Goal: Transaction & Acquisition: Download file/media

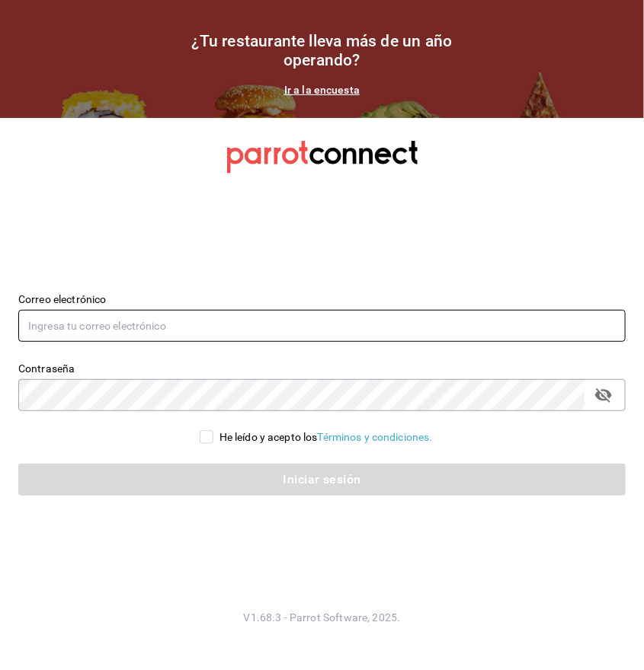
click at [198, 319] on input "text" at bounding box center [321, 326] width 607 height 32
type input "u"
type input "y"
type input "[EMAIL_ADDRESS][DOMAIN_NAME]"
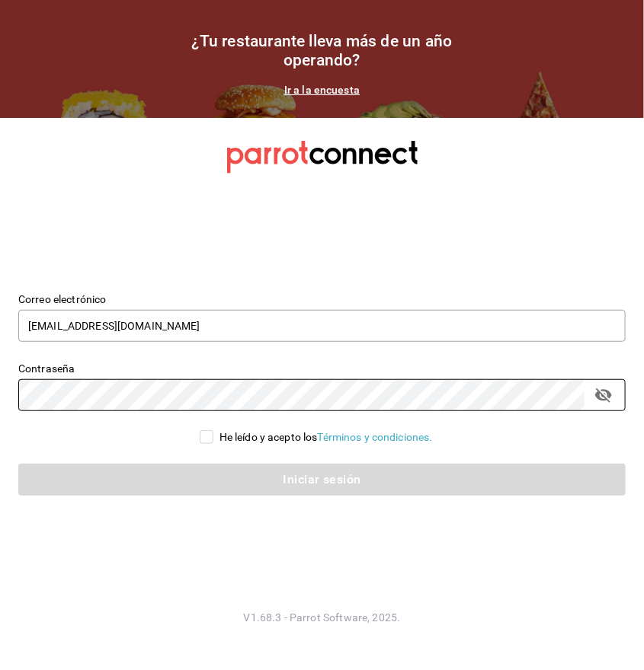
click at [200, 439] on input "He leído y acepto los Términos y condiciones." at bounding box center [207, 437] width 14 height 14
checkbox input "true"
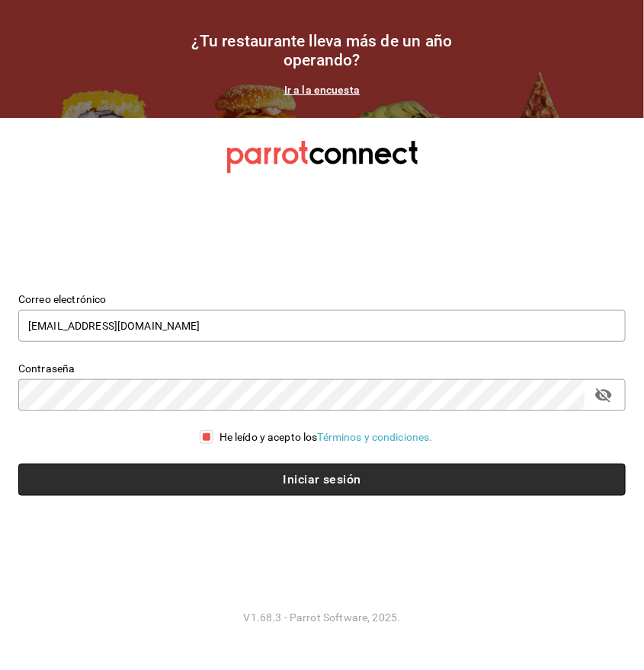
click at [260, 478] on button "Iniciar sesión" at bounding box center [321, 480] width 607 height 32
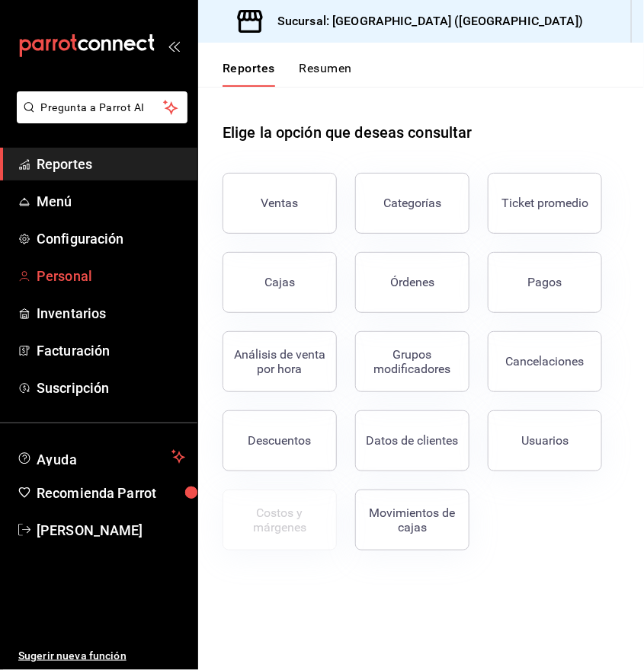
click at [85, 281] on span "Personal" at bounding box center [111, 276] width 149 height 21
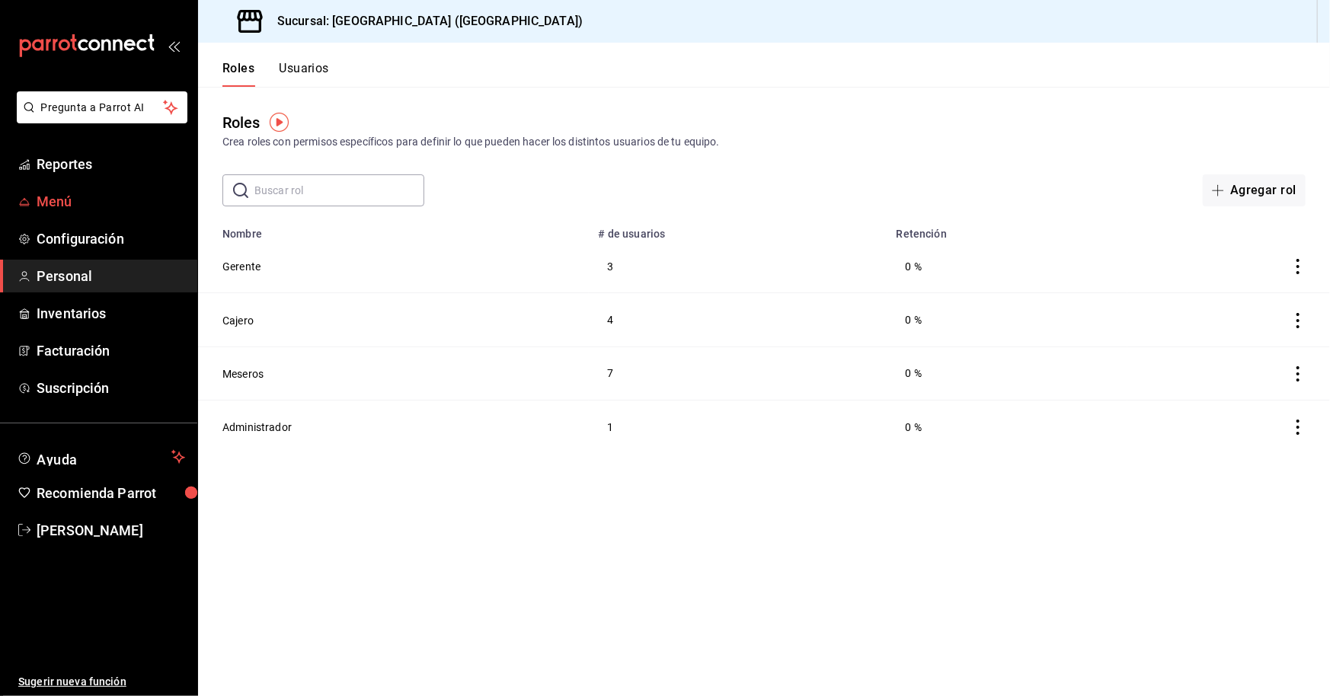
click at [71, 200] on span "Menú" at bounding box center [111, 201] width 149 height 21
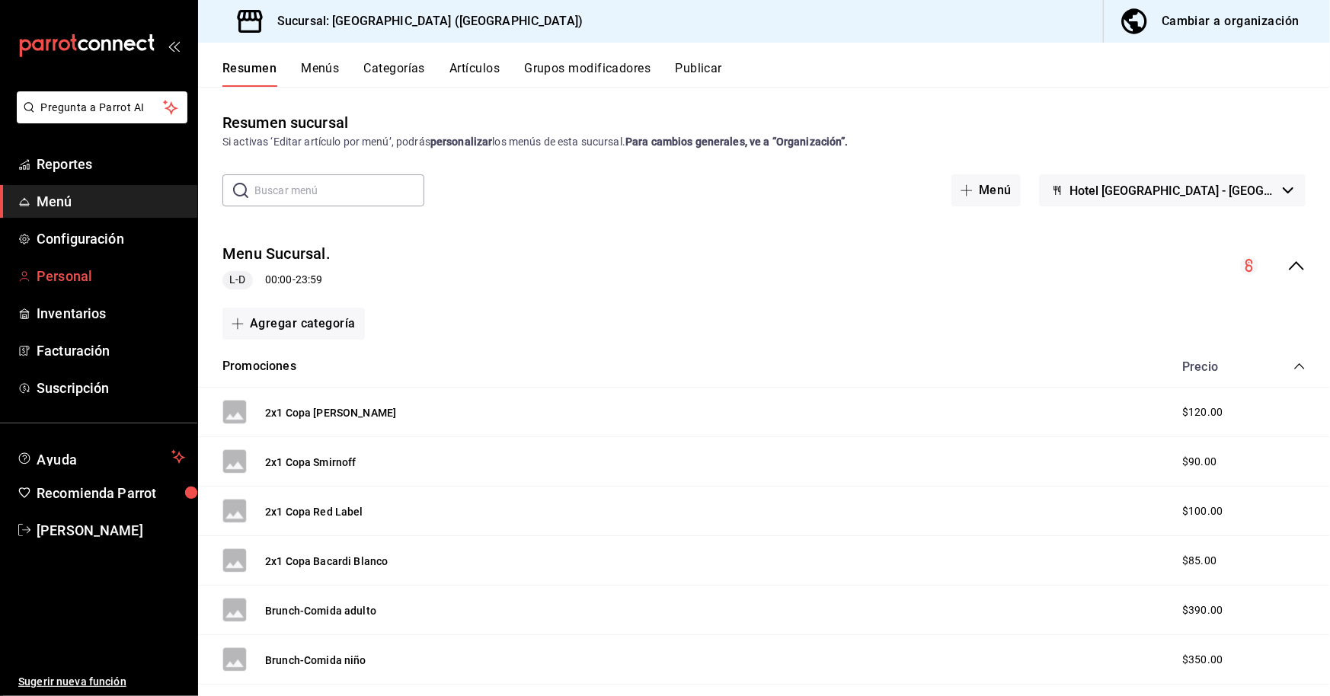
click at [94, 274] on span "Personal" at bounding box center [111, 276] width 149 height 21
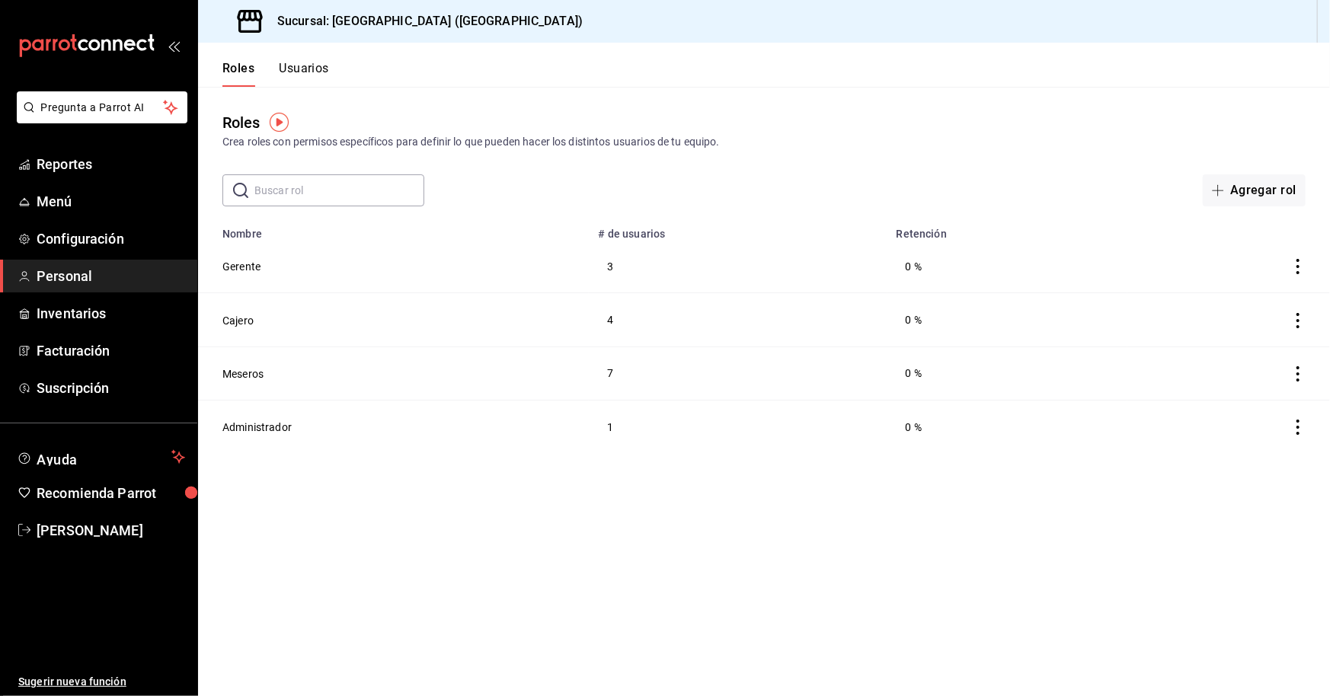
click at [306, 71] on button "Usuarios" at bounding box center [304, 74] width 50 height 26
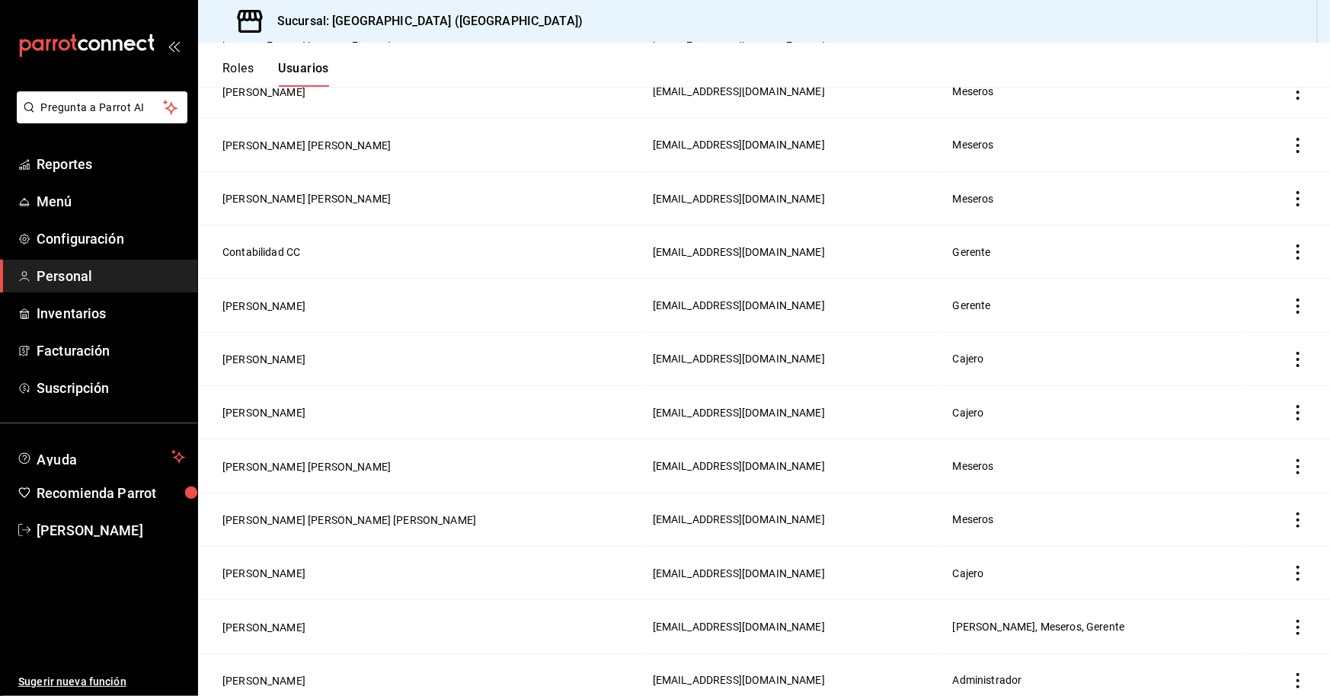
scroll to position [76, 0]
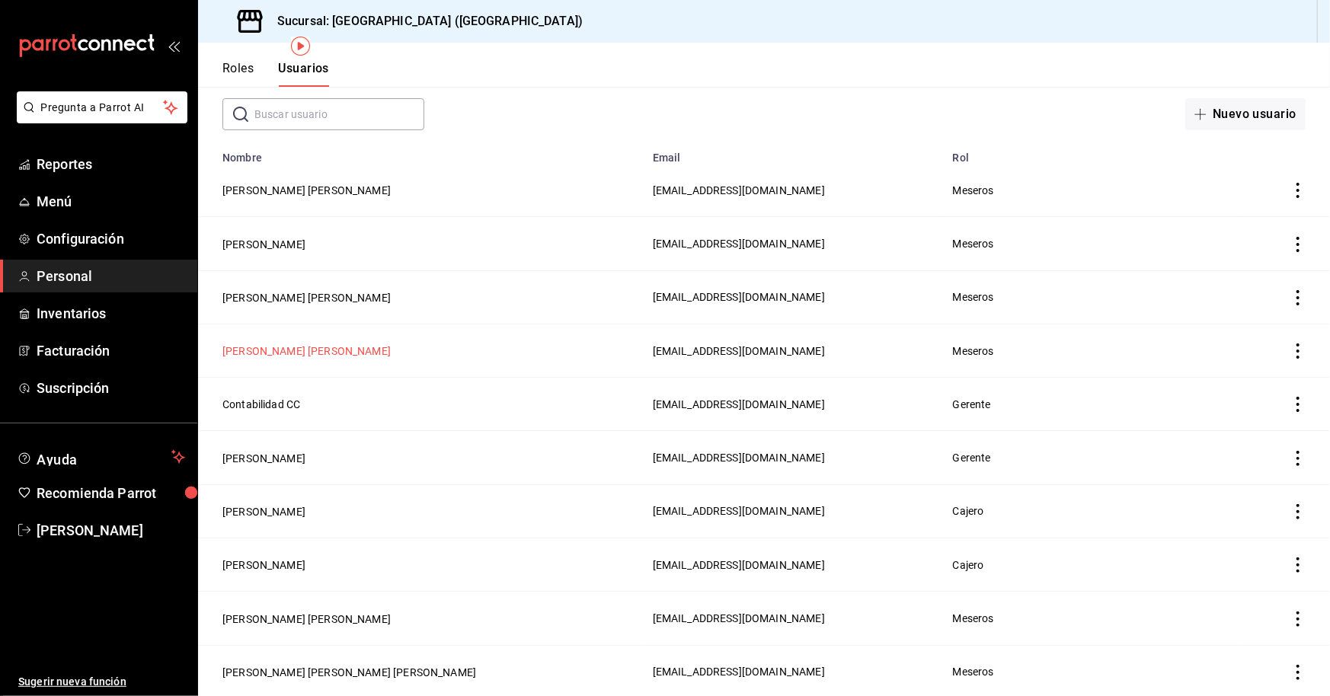
click at [321, 351] on button "[PERSON_NAME] [PERSON_NAME]" at bounding box center [306, 351] width 168 height 15
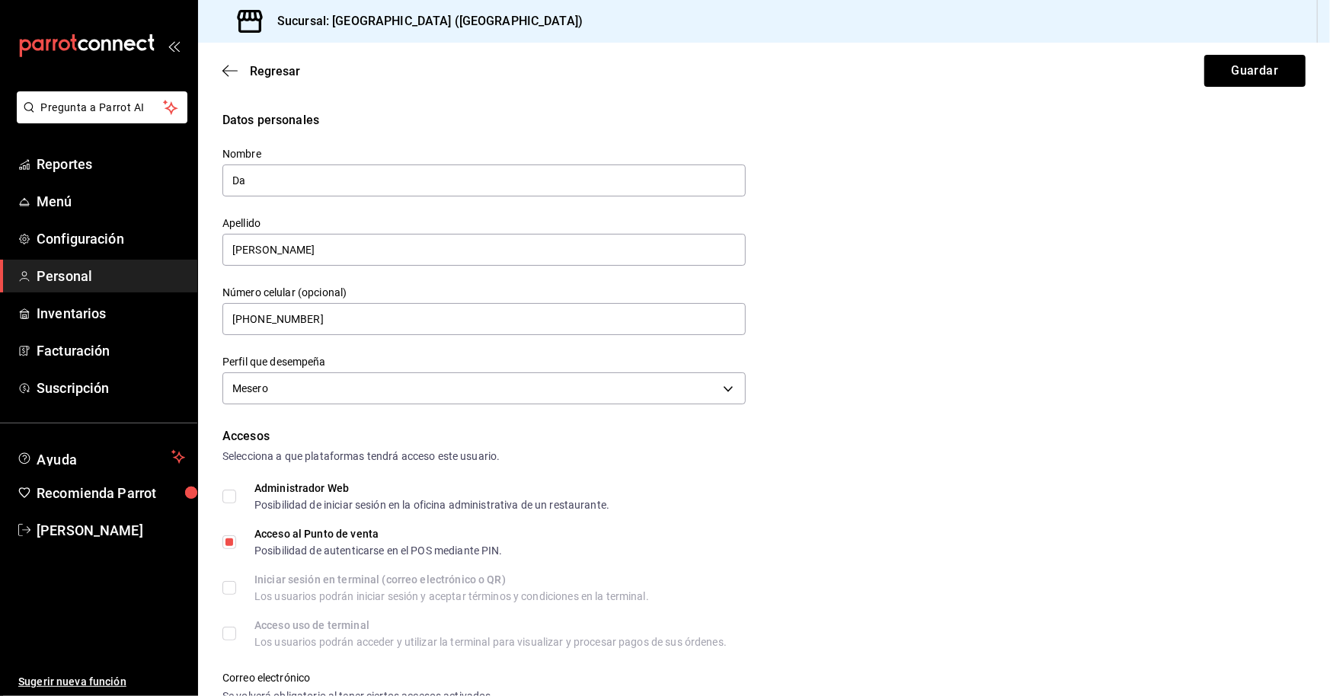
type input "D"
type input "c"
type input "[PERSON_NAME]"
drag, startPoint x: 354, startPoint y: 259, endPoint x: 217, endPoint y: 263, distance: 137.2
click at [217, 263] on div "Apellido [PERSON_NAME]" at bounding box center [475, 233] width 542 height 69
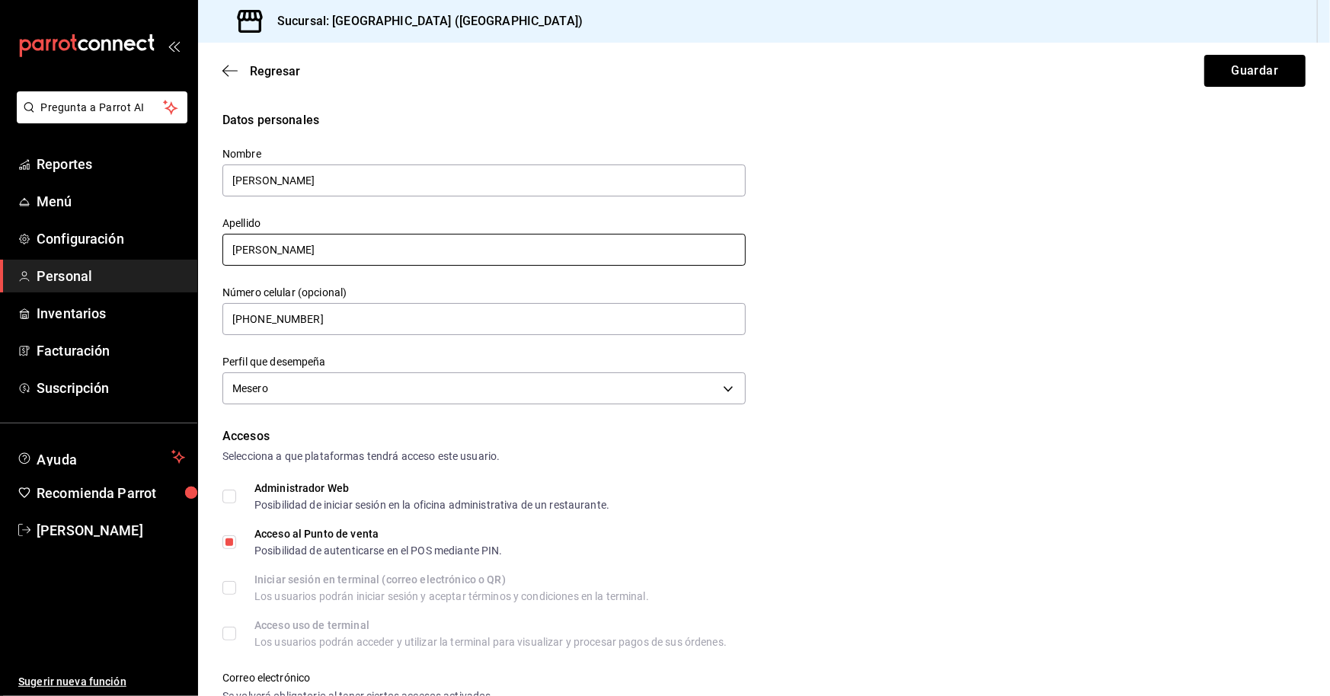
click at [236, 254] on input "[PERSON_NAME]" at bounding box center [483, 250] width 523 height 32
click at [289, 249] on input "[PERSON_NAME]" at bounding box center [483, 250] width 523 height 32
type input "[PERSON_NAME] [PERSON_NAME]"
drag, startPoint x: 357, startPoint y: 321, endPoint x: 198, endPoint y: 324, distance: 159.2
click at [198, 324] on div "Datos personales Nombre [PERSON_NAME] [PERSON_NAME] [PERSON_NAME] Número celula…" at bounding box center [764, 654] width 1132 height 1086
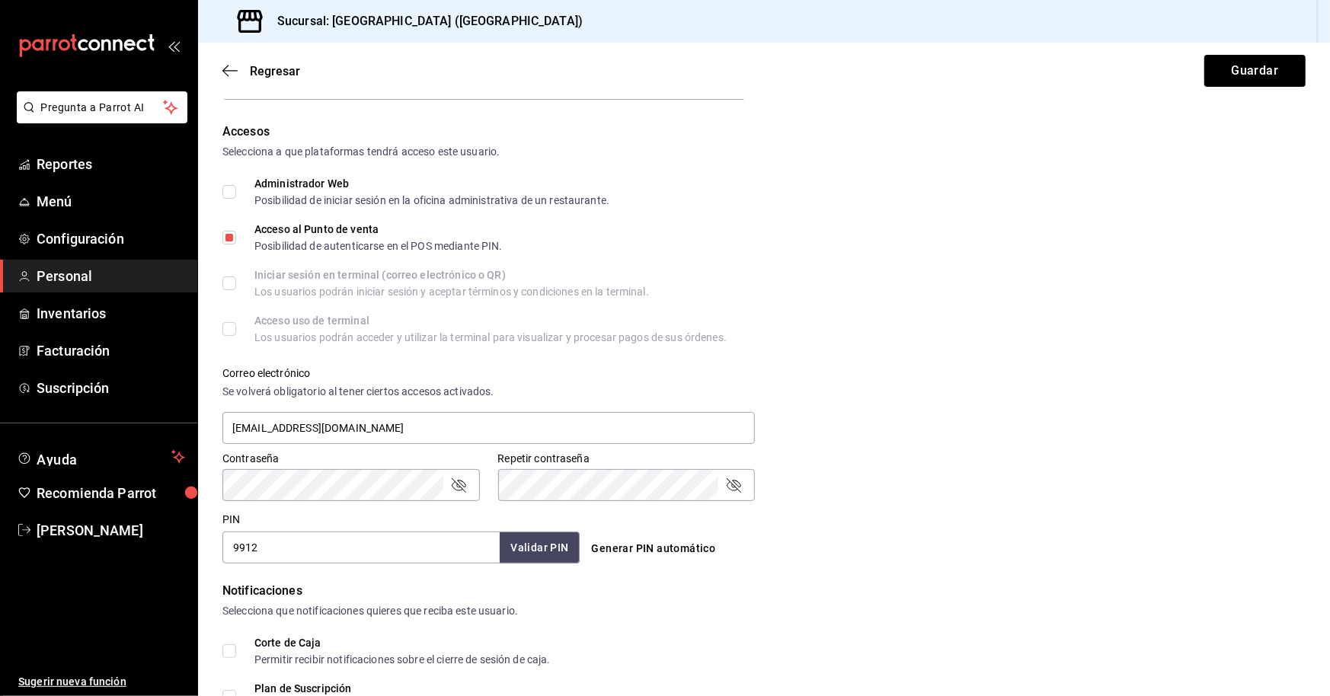
scroll to position [526, 0]
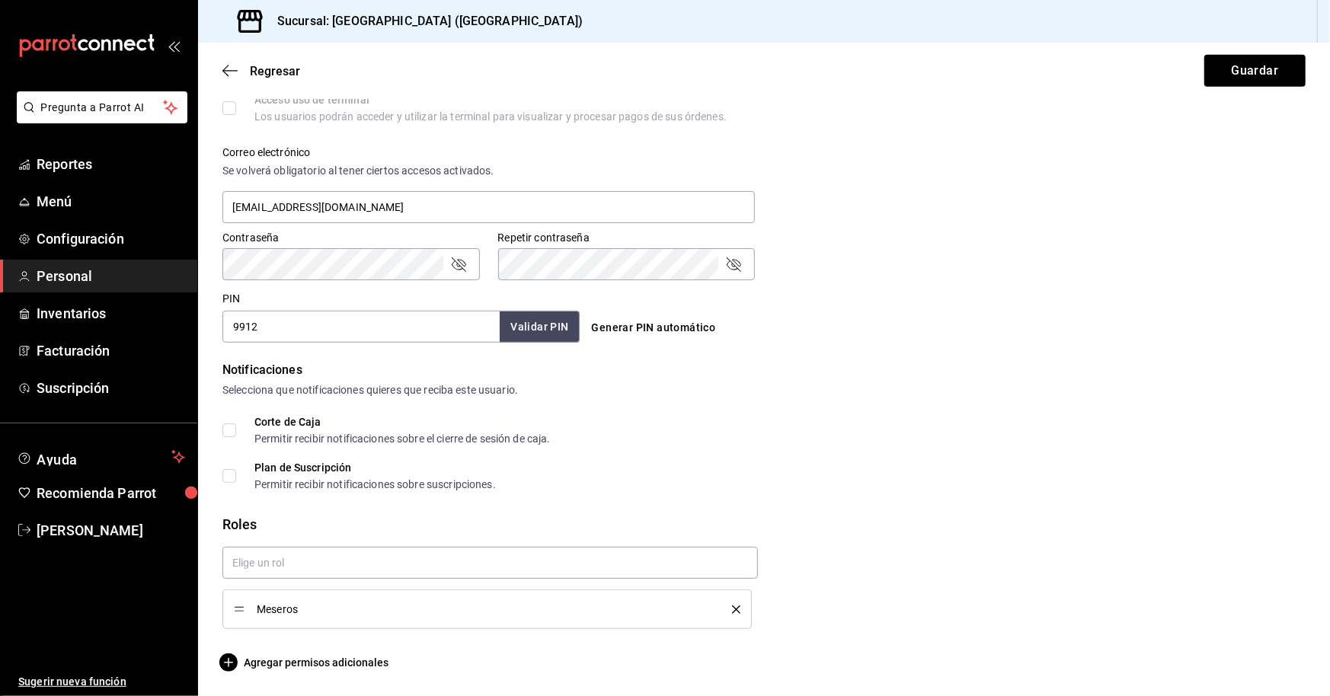
type input "+52 (__) ____-____"
click at [303, 322] on input "9912" at bounding box center [360, 327] width 277 height 32
type input "9"
type input "1"
type input "3120"
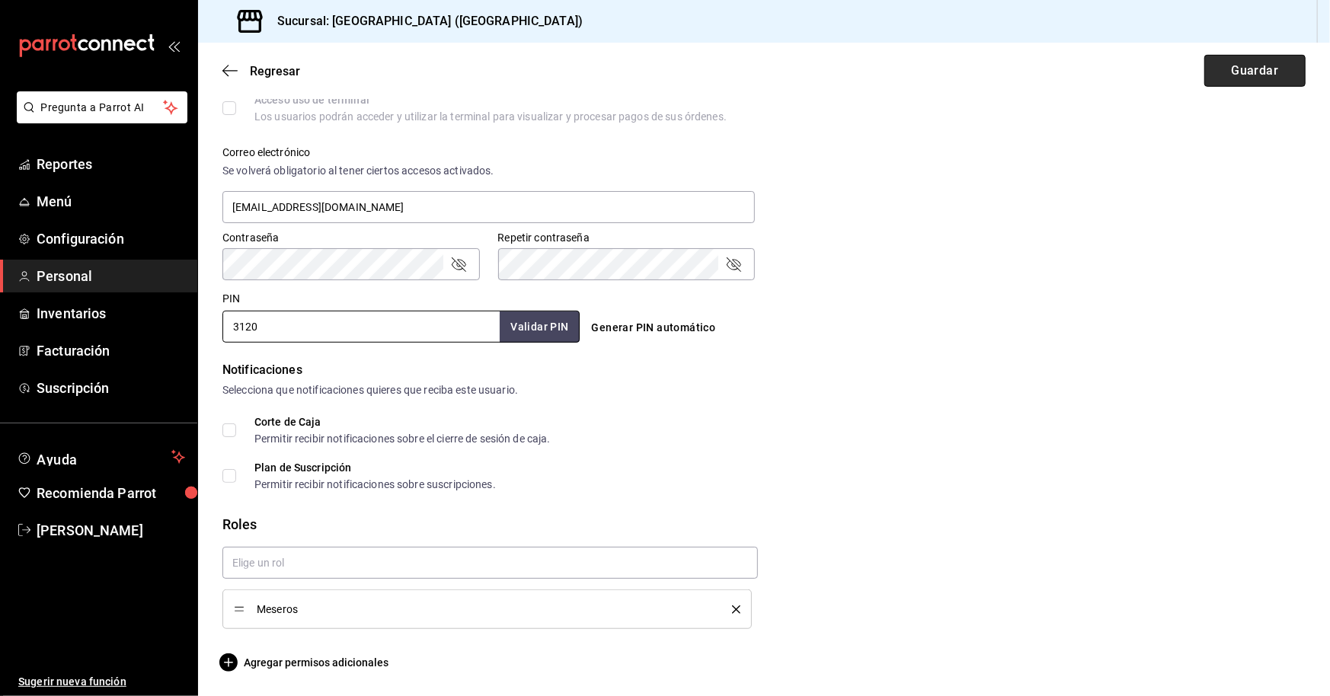
click at [643, 77] on button "Guardar" at bounding box center [1254, 71] width 101 height 32
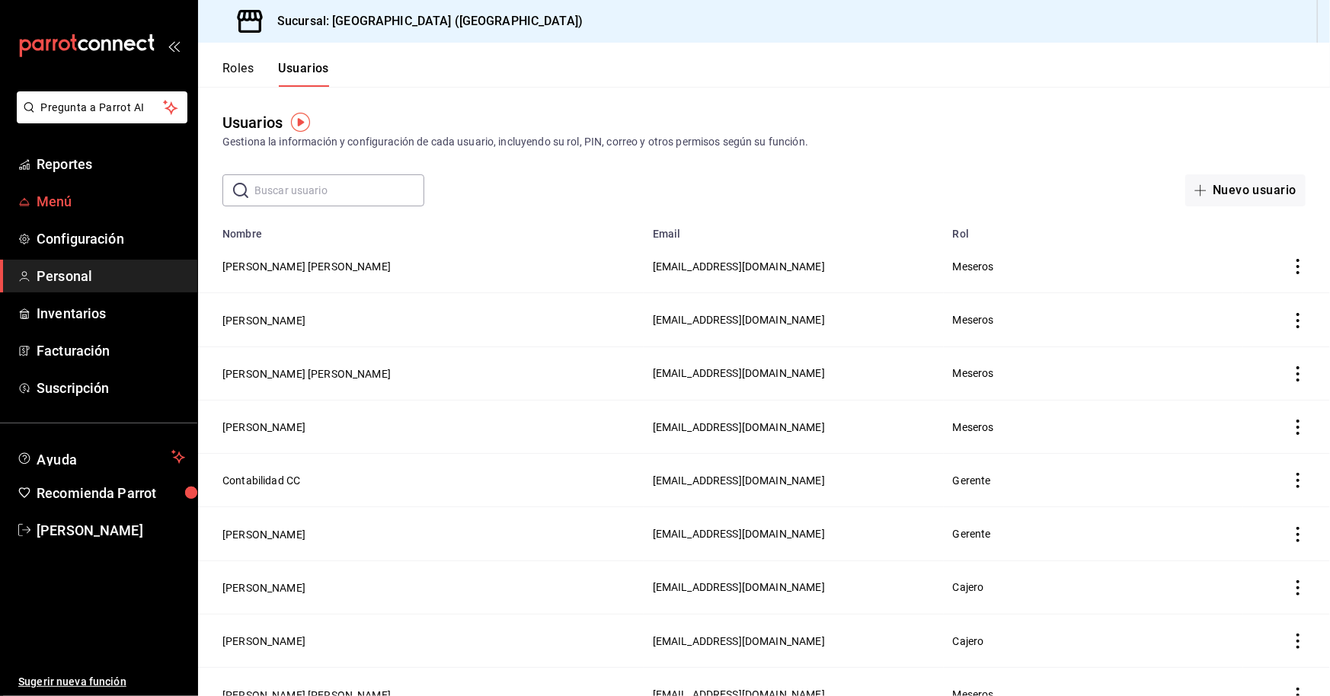
click at [51, 199] on span "Menú" at bounding box center [111, 201] width 149 height 21
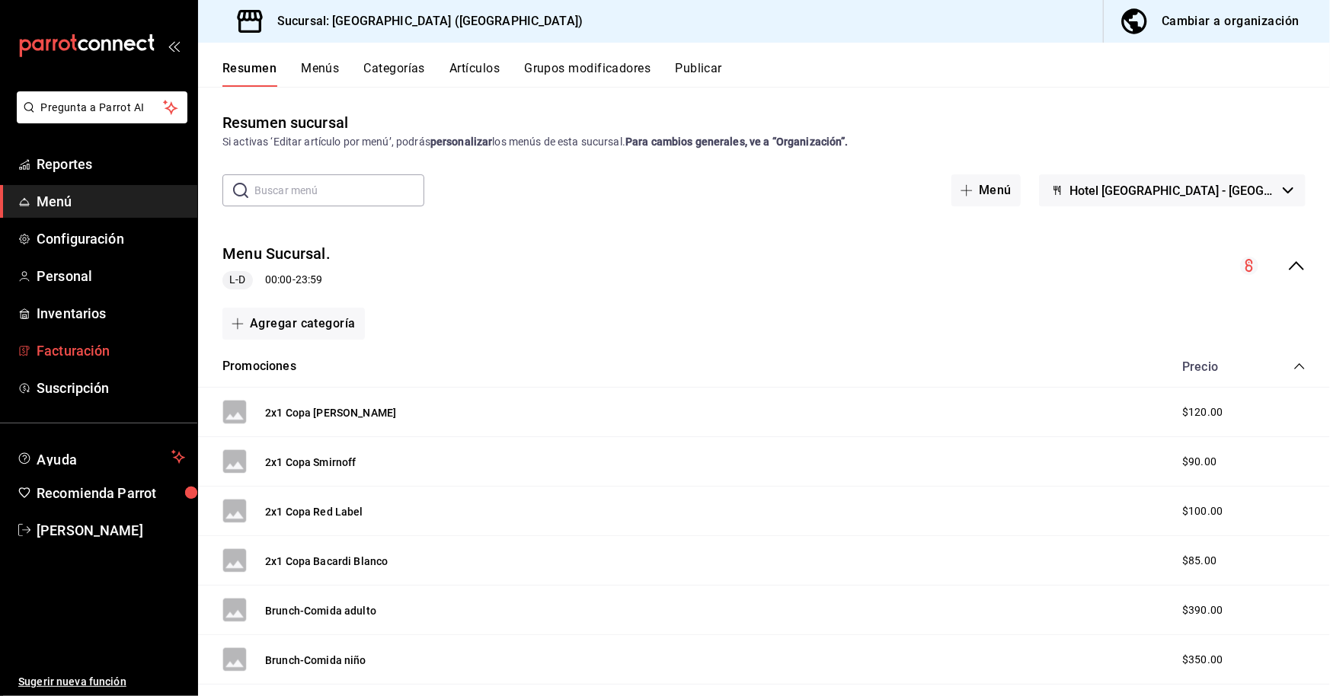
click at [113, 354] on span "Facturación" at bounding box center [111, 350] width 149 height 21
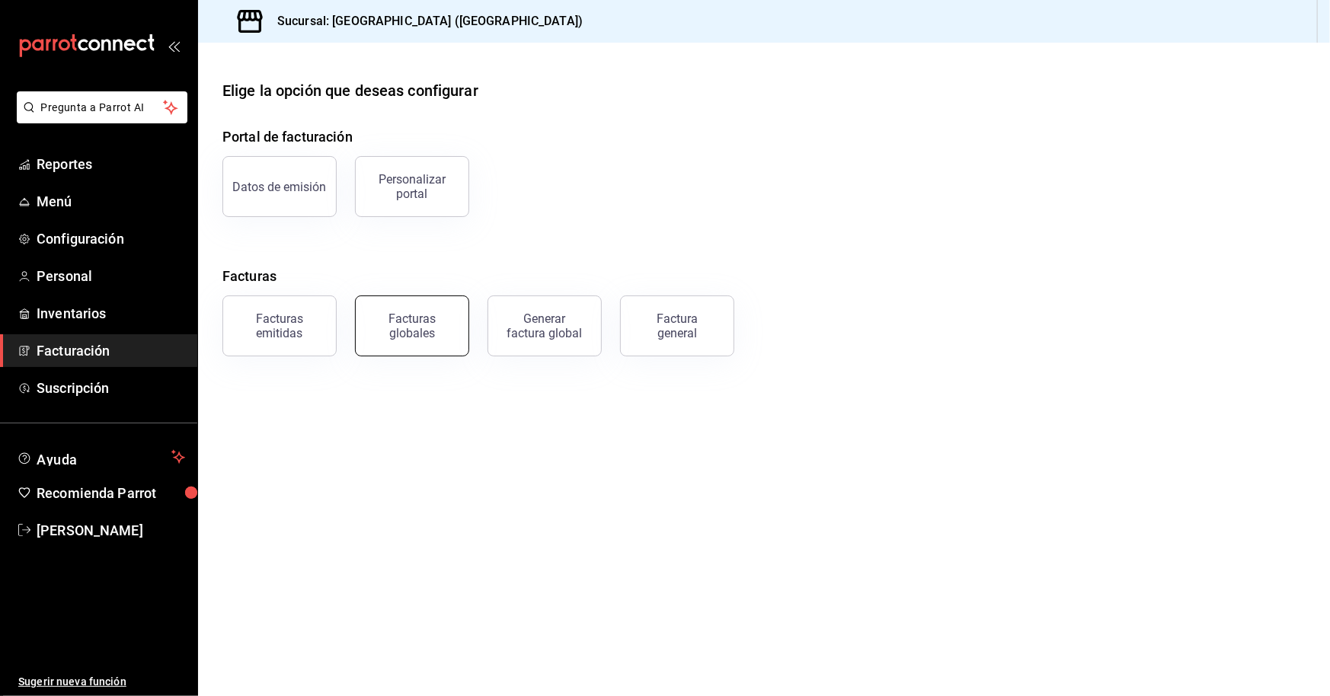
click at [400, 331] on div "Facturas globales" at bounding box center [412, 326] width 94 height 29
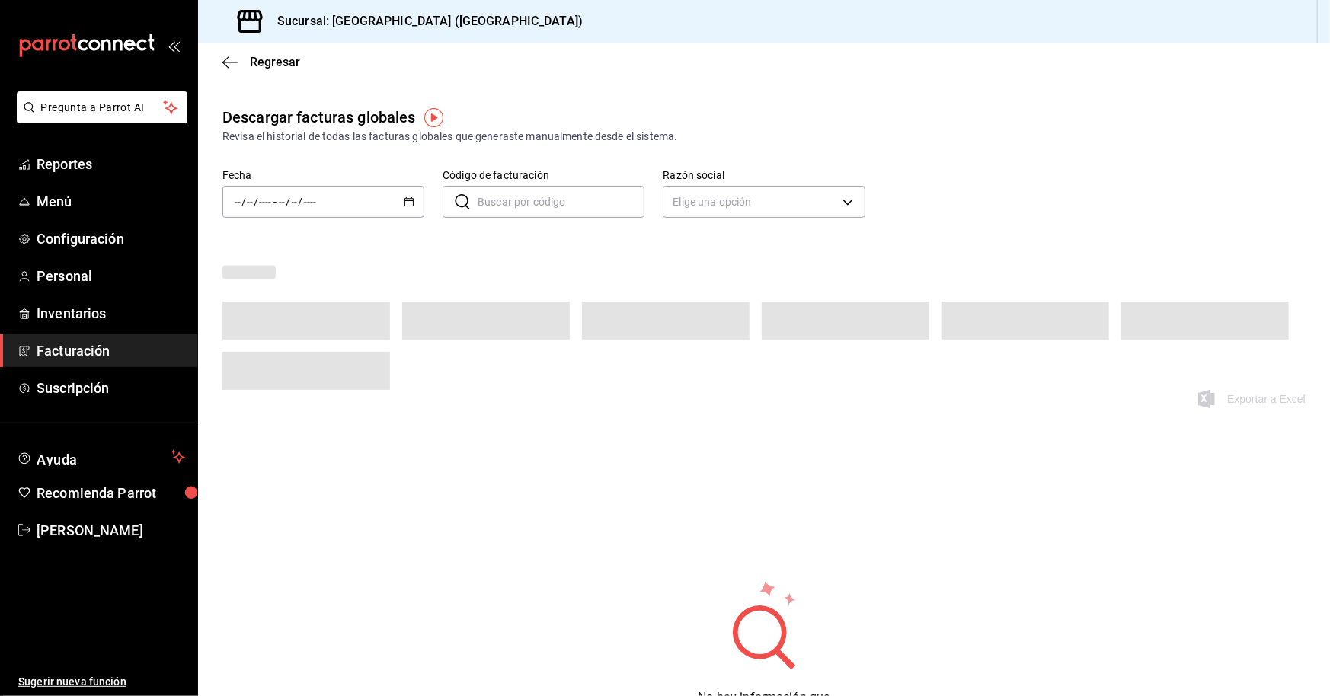
click at [404, 205] on icon "button" at bounding box center [409, 202] width 11 height 11
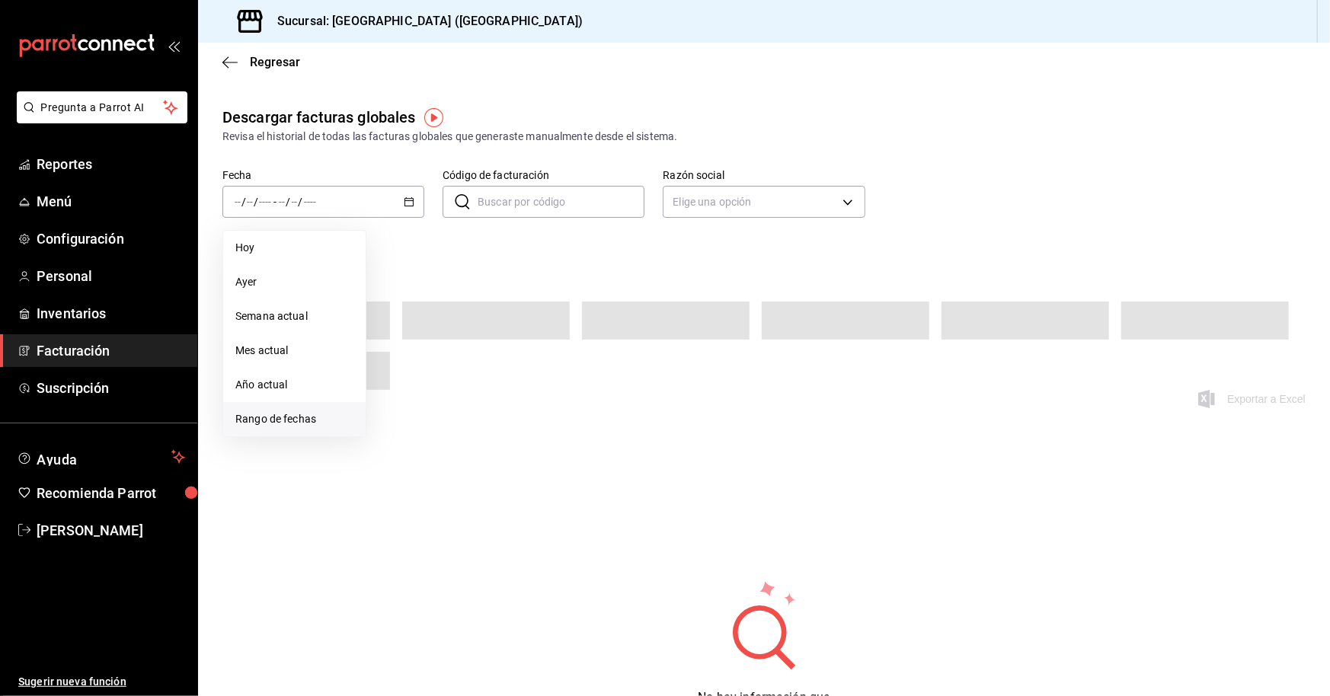
click at [324, 415] on span "Rango de fechas" at bounding box center [294, 419] width 118 height 16
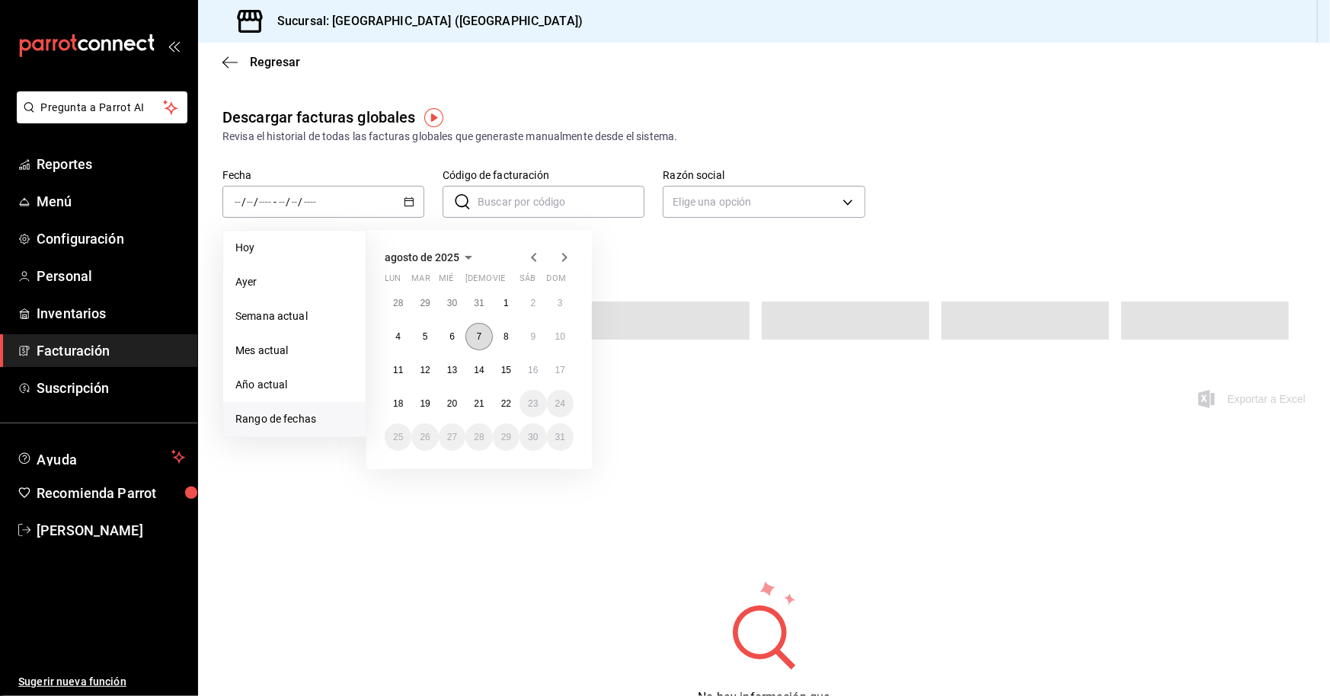
click at [484, 340] on button "7" at bounding box center [478, 336] width 27 height 27
click at [478, 372] on abbr "14" at bounding box center [479, 370] width 10 height 11
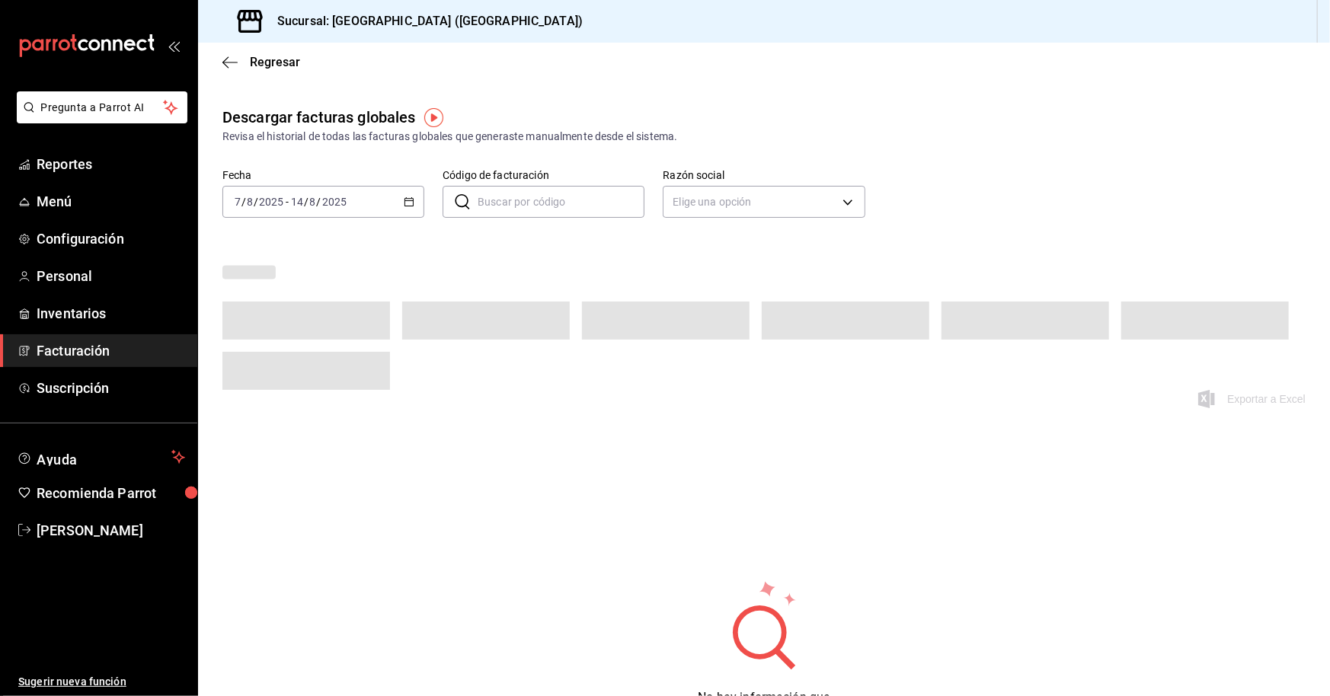
click at [557, 200] on input "Código de facturación" at bounding box center [561, 202] width 167 height 30
click at [643, 205] on body "Pregunta a Parrot AI Reportes Menú Configuración Personal Inventarios Facturaci…" at bounding box center [665, 348] width 1330 height 696
click at [643, 310] on li "Ver todo" at bounding box center [758, 307] width 198 height 28
type input "ALL"
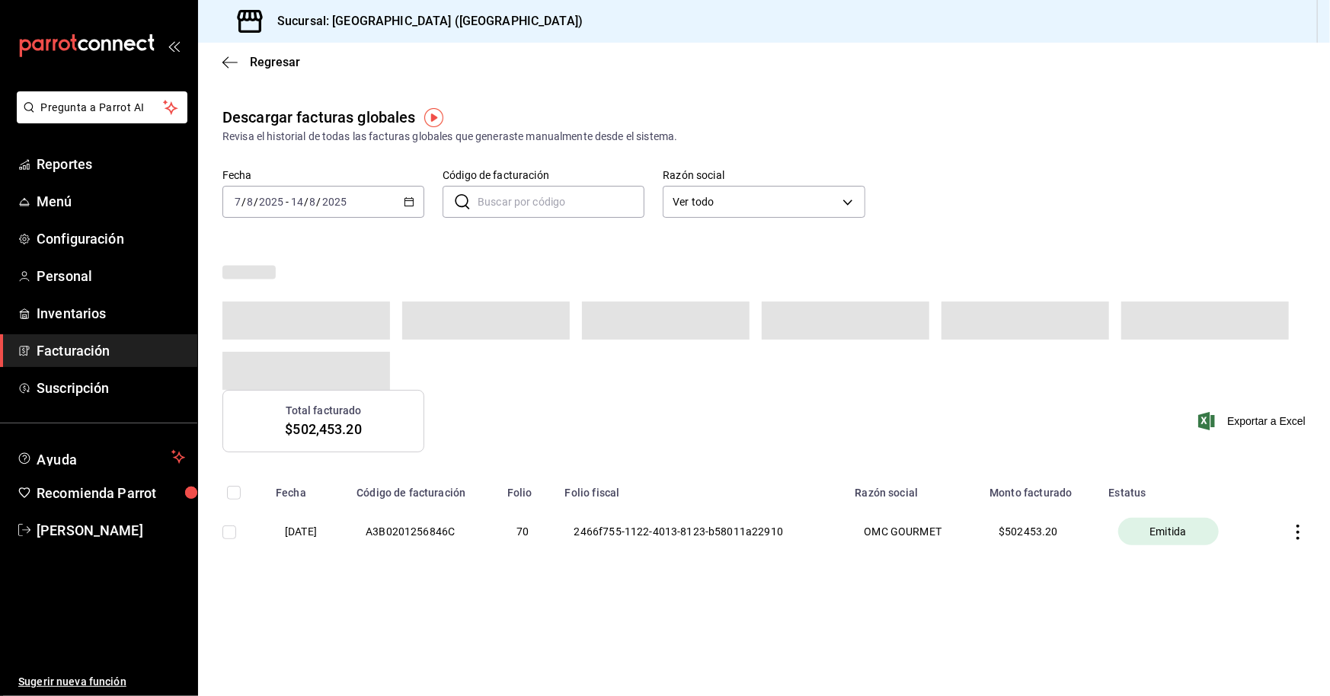
click at [643, 536] on th "2466f755-1122-4013-8123-b58011a22910" at bounding box center [701, 532] width 290 height 64
click at [643, 529] on th "$ 502453.20" at bounding box center [1039, 532] width 119 height 64
click at [643, 526] on th "OMC GOURMET" at bounding box center [913, 532] width 135 height 64
drag, startPoint x: 649, startPoint y: 537, endPoint x: 419, endPoint y: 540, distance: 230.0
click at [627, 539] on th "2466f755-1122-4013-8123-b58011a22910" at bounding box center [701, 532] width 290 height 64
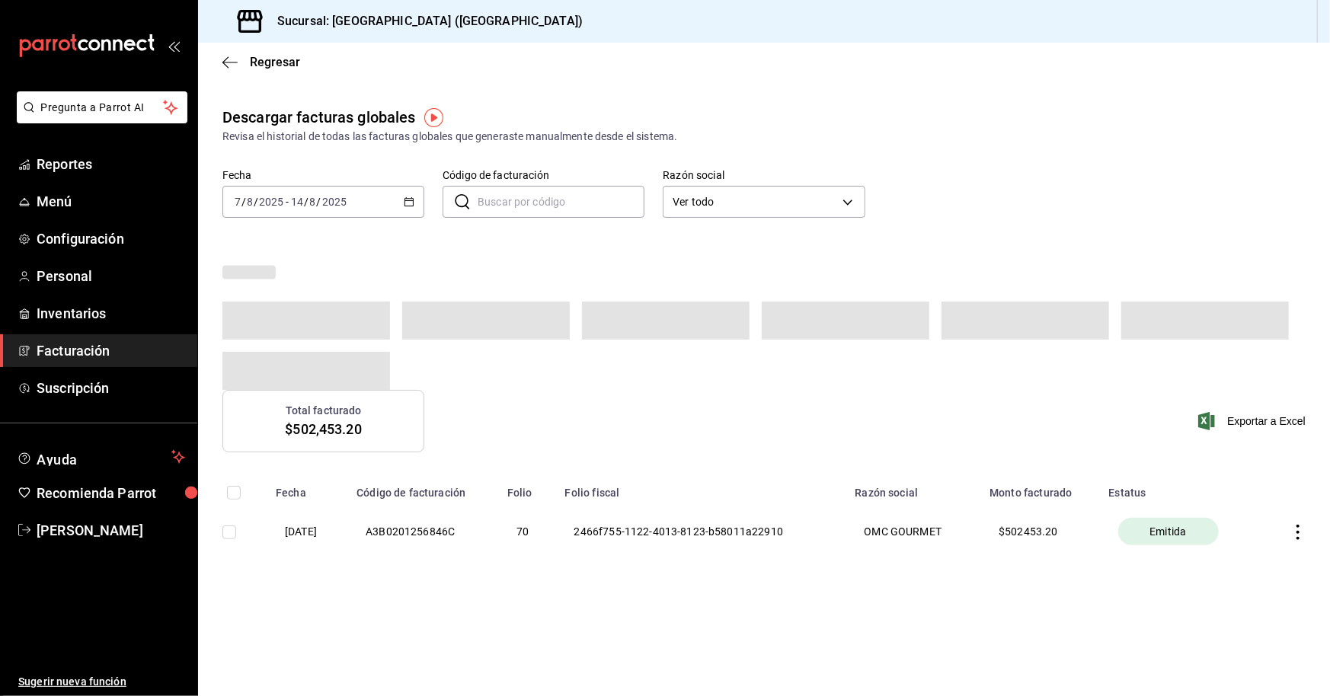
click at [417, 540] on th "A3B0201256846C" at bounding box center [422, 532] width 150 height 64
click at [322, 537] on th "[DATE]" at bounding box center [307, 532] width 81 height 64
click at [475, 523] on th "A3B0201256846C" at bounding box center [422, 532] width 150 height 64
click at [419, 198] on div "[DATE] [DATE] - [DATE] [DATE]" at bounding box center [323, 202] width 202 height 32
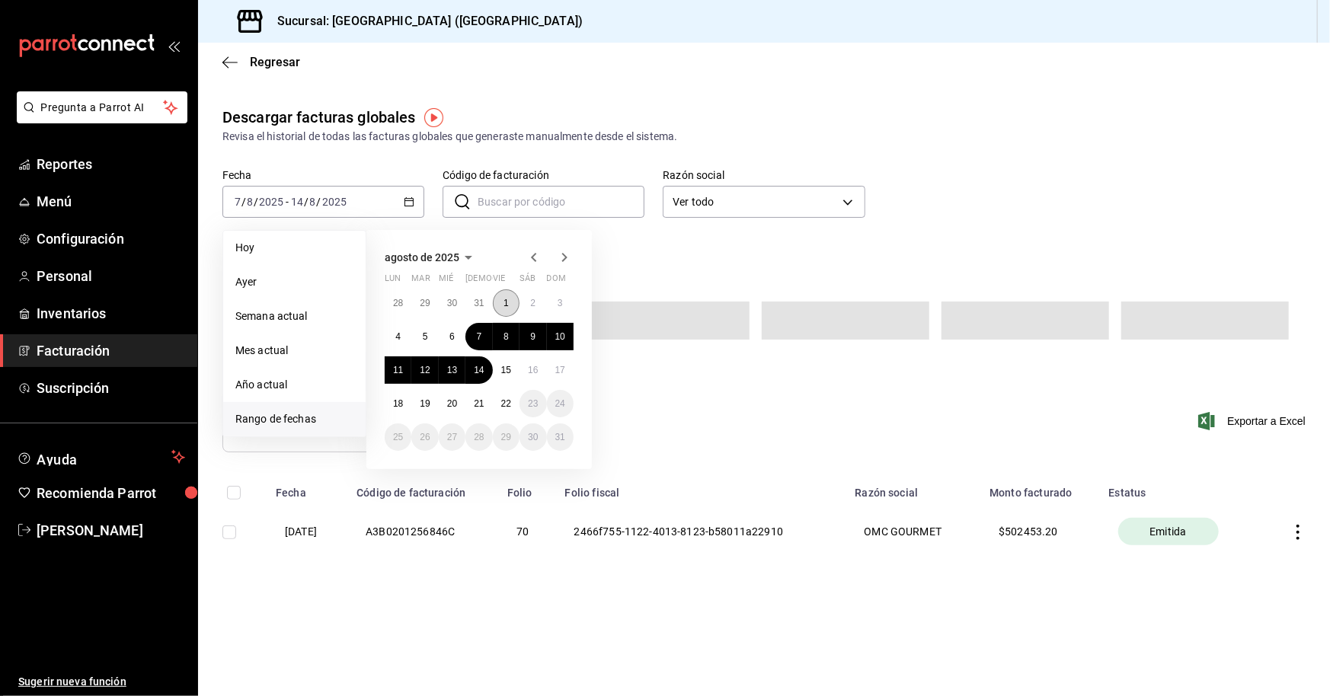
click at [509, 308] on button "1" at bounding box center [506, 302] width 27 height 27
click at [427, 402] on abbr "19" at bounding box center [425, 403] width 10 height 11
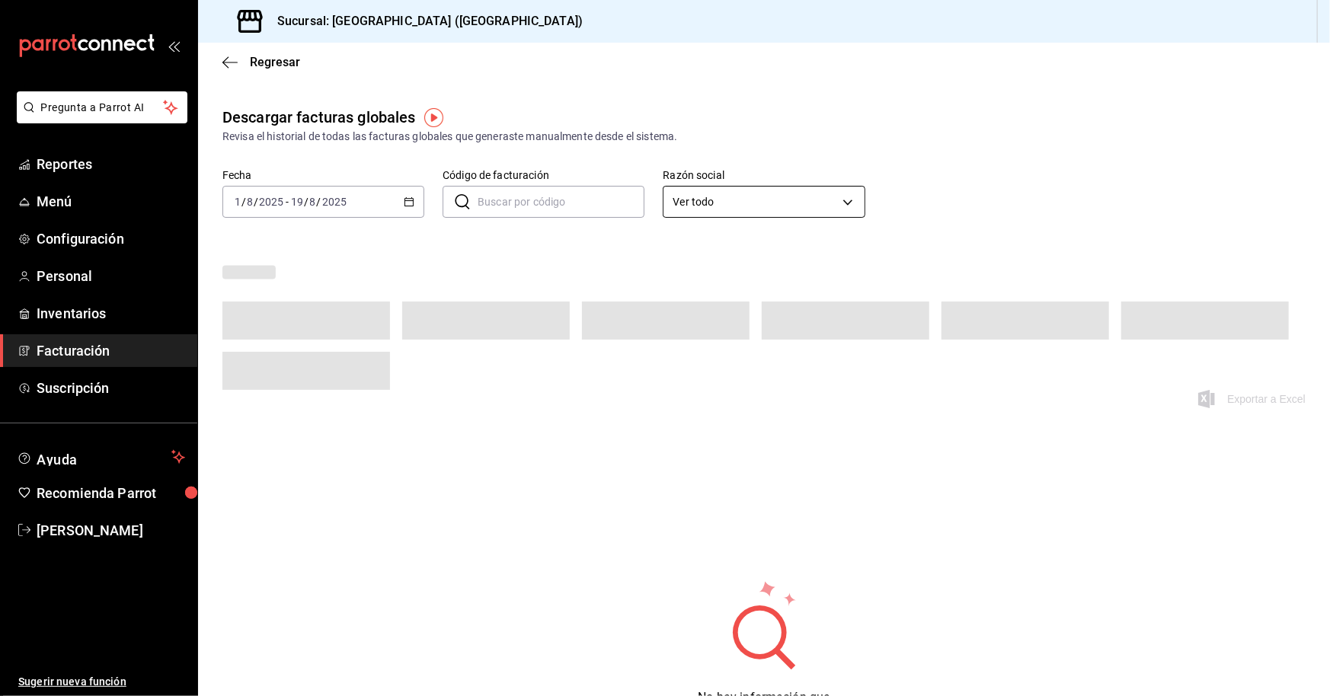
click at [643, 208] on body "Pregunta a Parrot AI Reportes Menú Configuración Personal Inventarios Facturaci…" at bounding box center [665, 348] width 1330 height 696
click at [643, 303] on li "Ver todo" at bounding box center [758, 307] width 198 height 28
click at [400, 204] on div "[DATE] [DATE] - [DATE] [DATE]" at bounding box center [323, 202] width 202 height 32
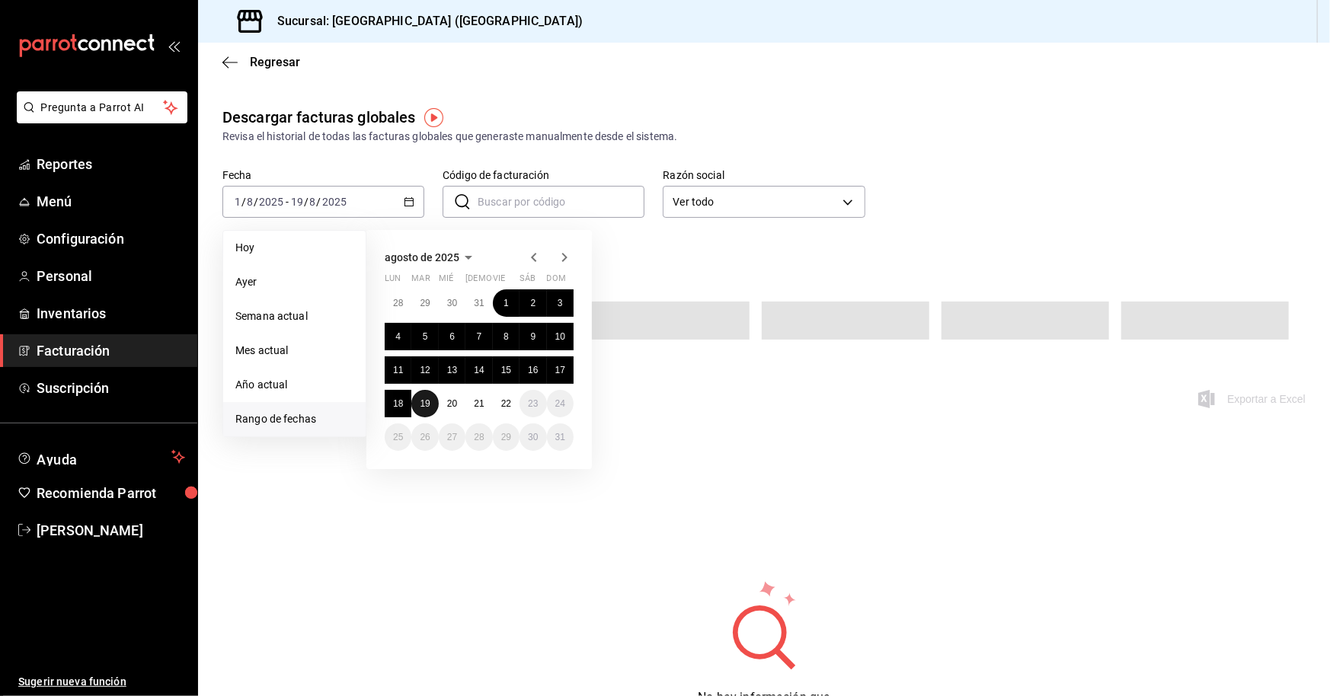
click at [423, 407] on abbr "19" at bounding box center [425, 403] width 10 height 11
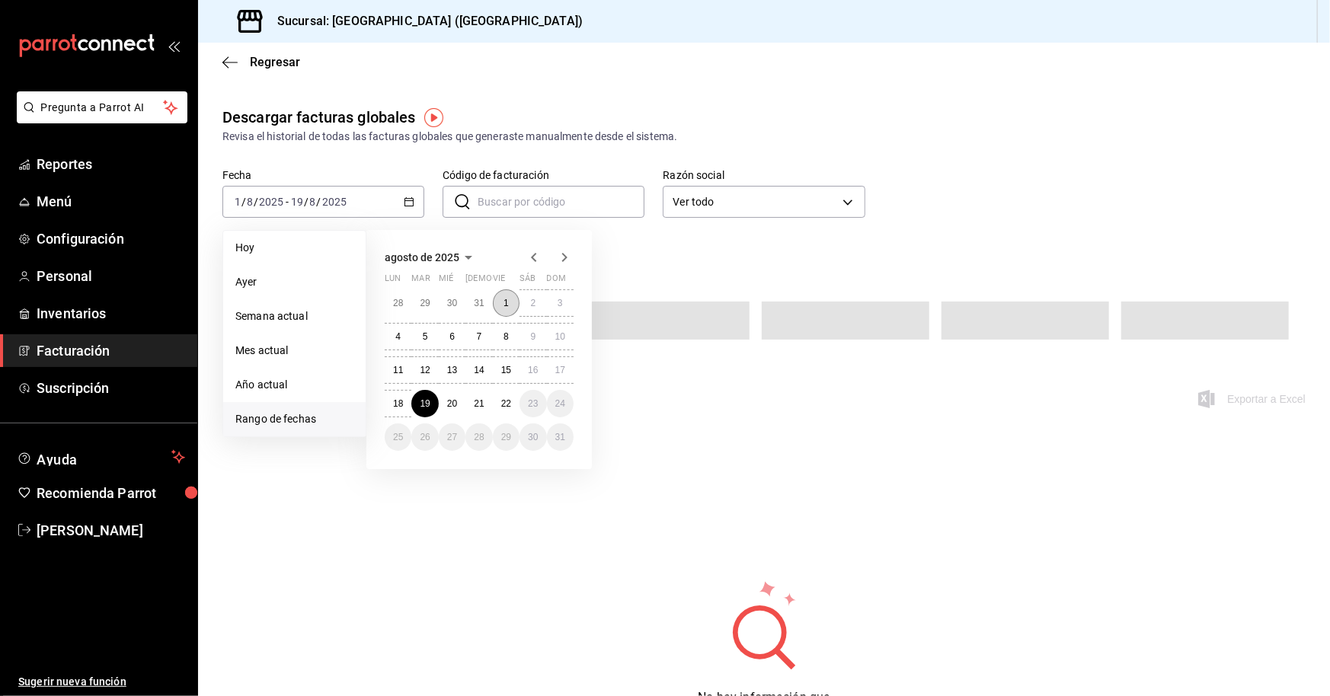
click at [507, 305] on abbr "1" at bounding box center [505, 303] width 5 height 11
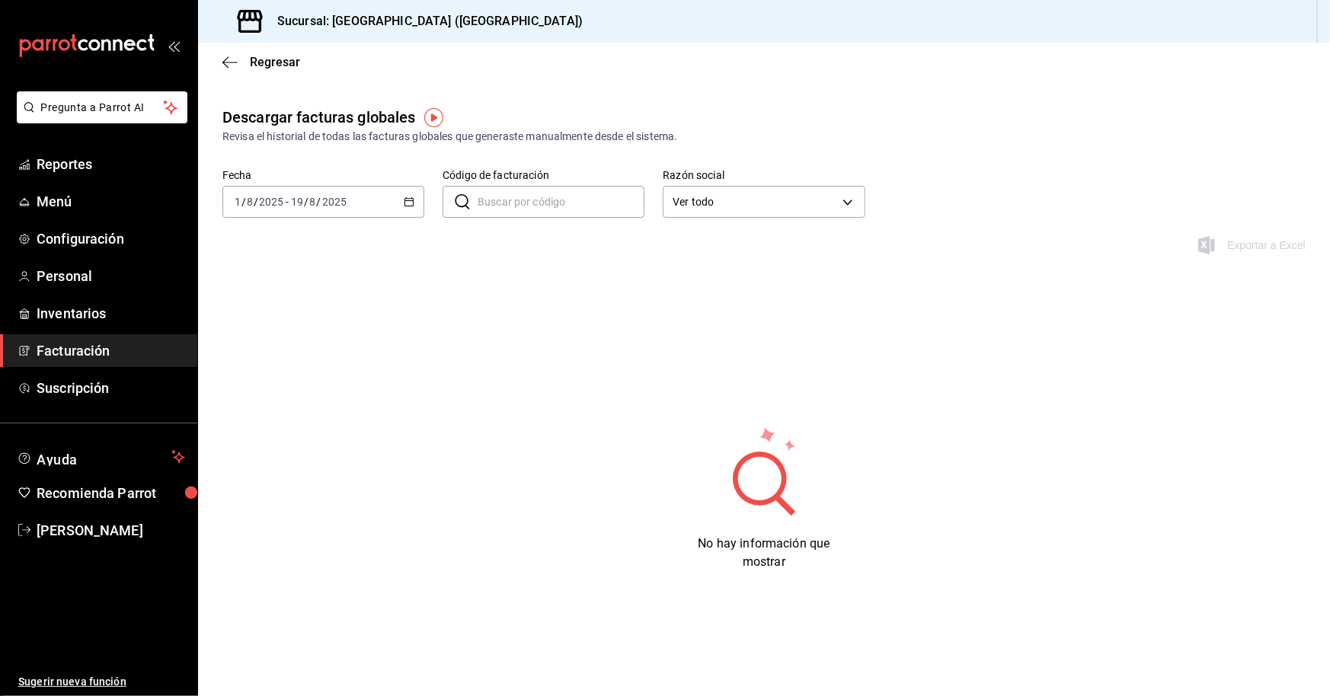
click at [403, 204] on div "[DATE] [DATE] - [DATE] [DATE]" at bounding box center [323, 202] width 202 height 32
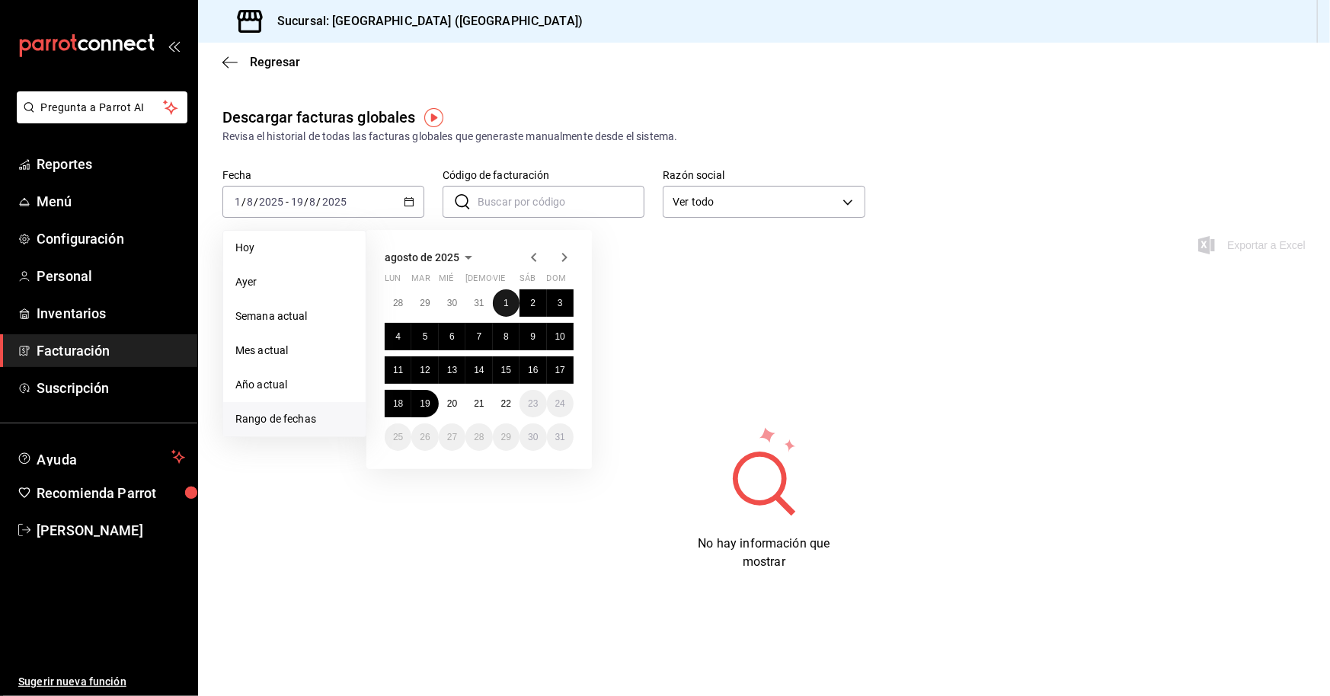
click at [505, 307] on abbr "1" at bounding box center [505, 303] width 5 height 11
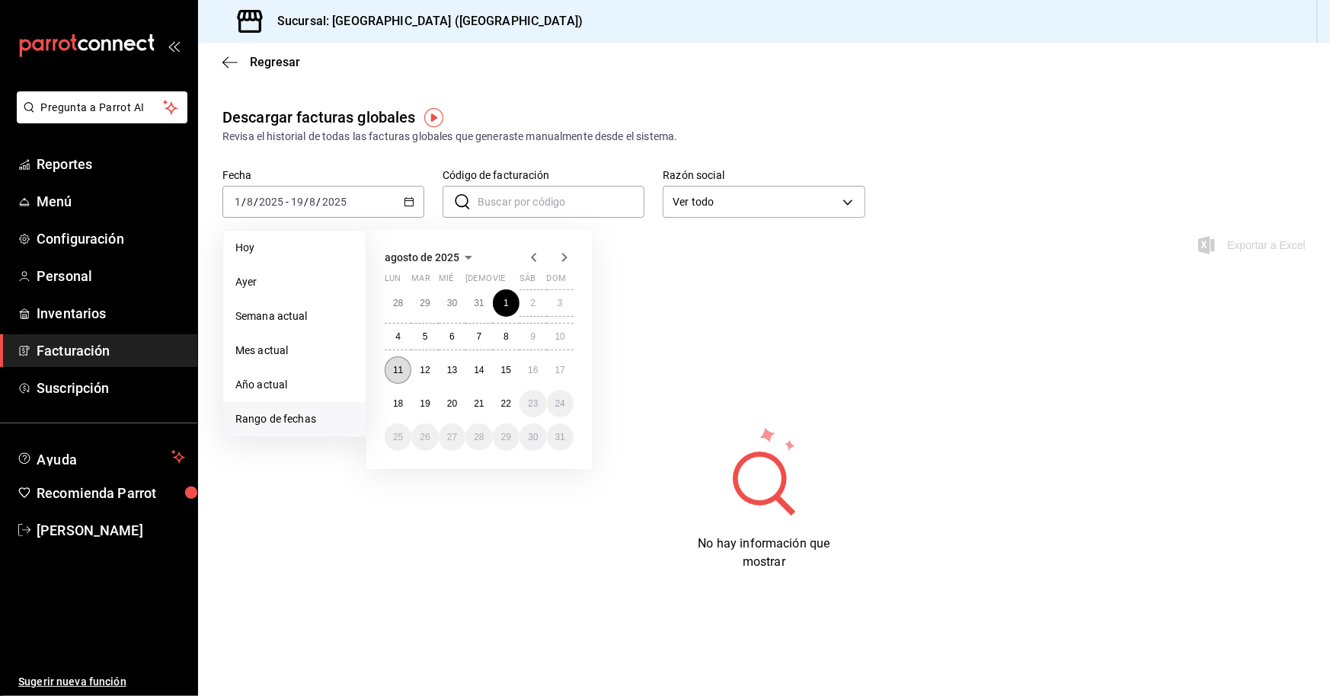
click at [398, 369] on abbr "11" at bounding box center [398, 370] width 10 height 11
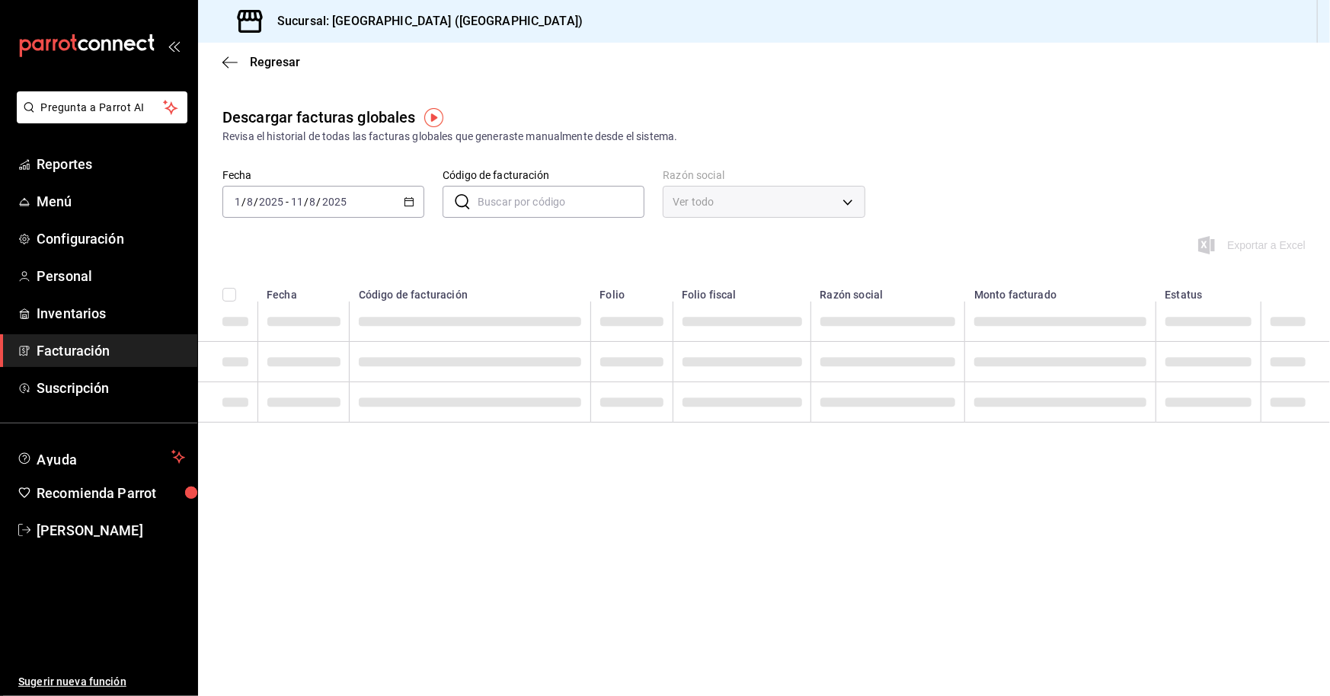
click at [643, 208] on div "Ver todo" at bounding box center [764, 202] width 202 height 32
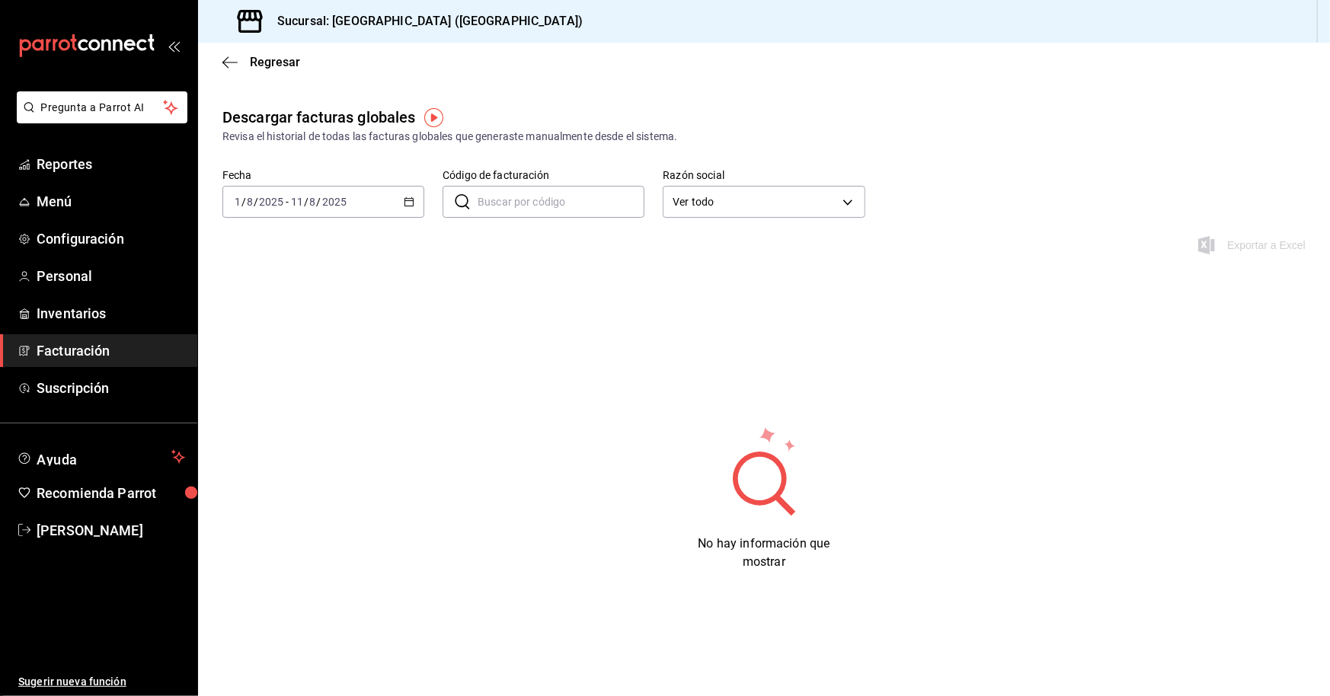
click at [150, 345] on span "Facturación" at bounding box center [111, 350] width 149 height 21
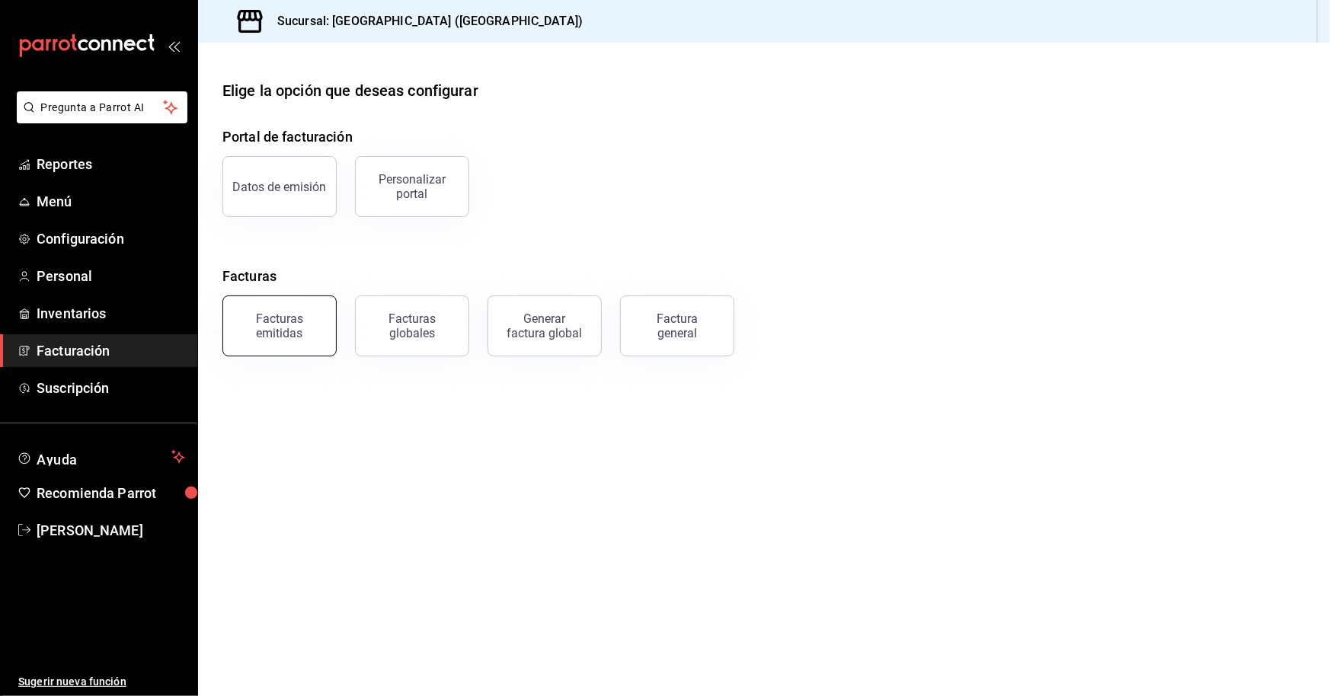
click at [293, 329] on div "Facturas emitidas" at bounding box center [279, 326] width 94 height 29
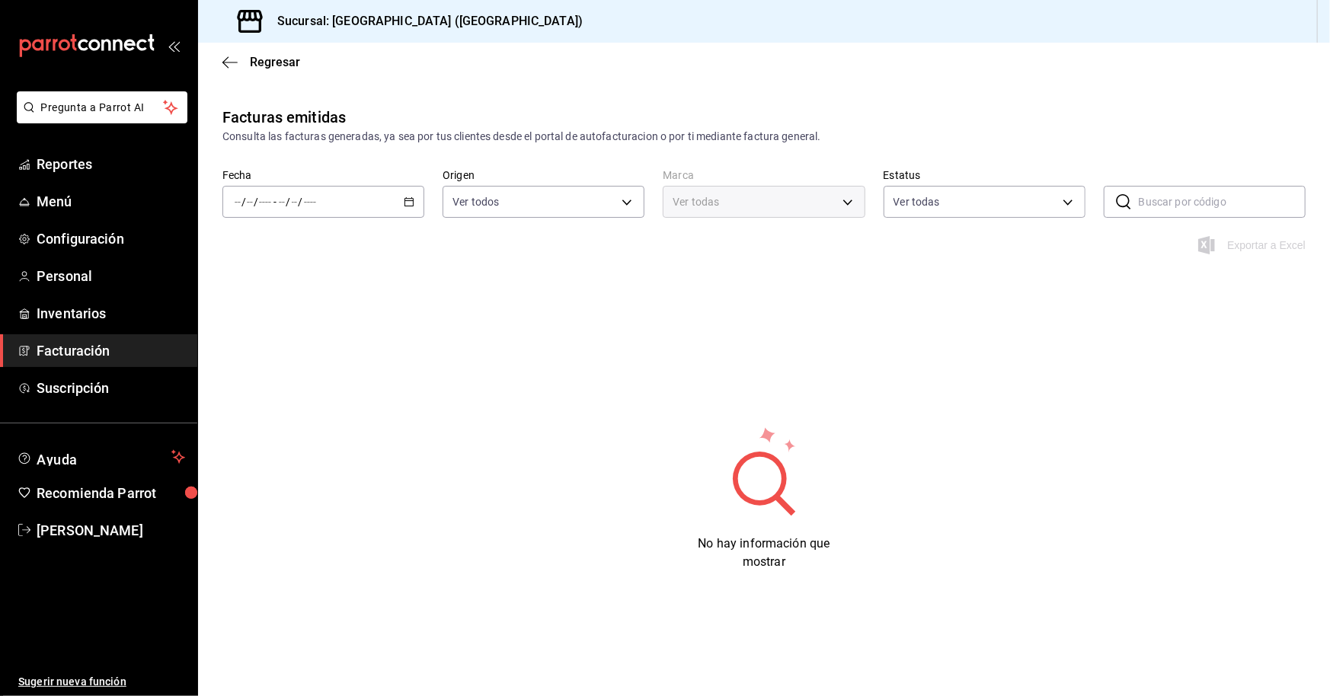
click at [420, 208] on div "/ / - / /" at bounding box center [323, 202] width 202 height 32
click at [296, 410] on li "Rango de fechas" at bounding box center [294, 419] width 142 height 34
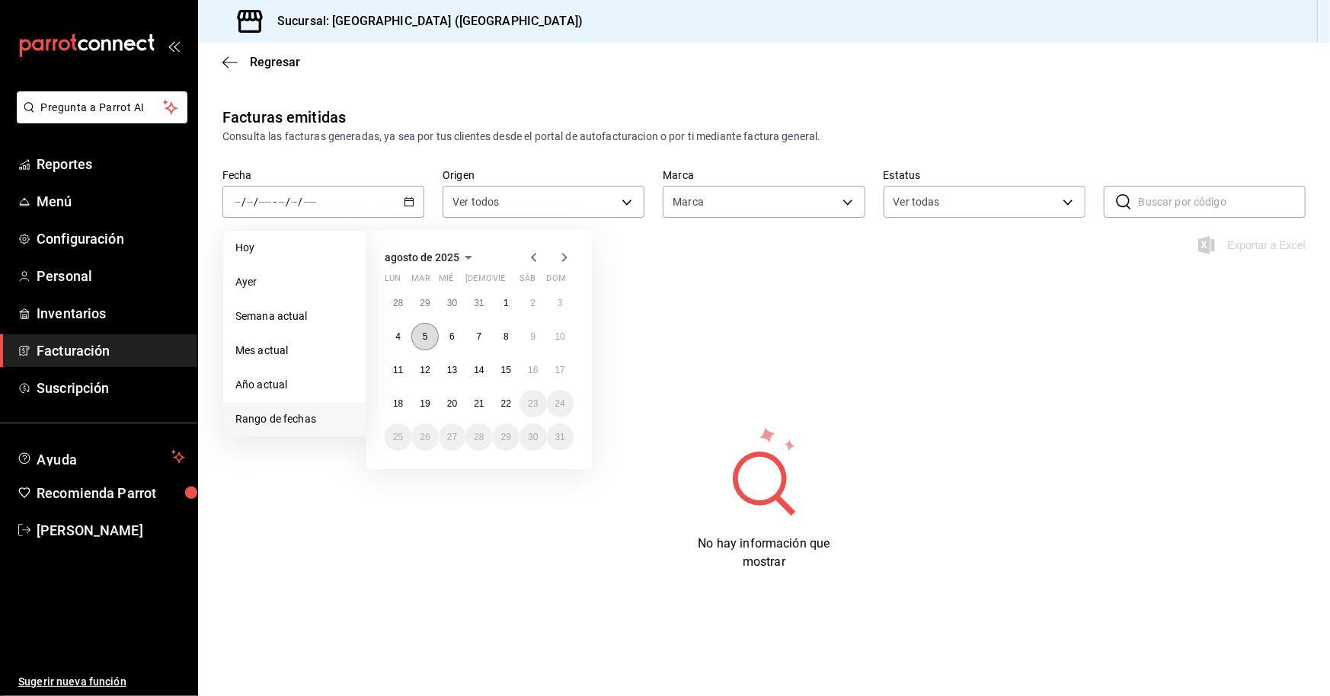
type input "78876d7d-d969-4c97-957f-d97bcaf374a8"
click at [425, 334] on abbr "5" at bounding box center [425, 336] width 5 height 11
click at [478, 370] on abbr "14" at bounding box center [479, 370] width 10 height 11
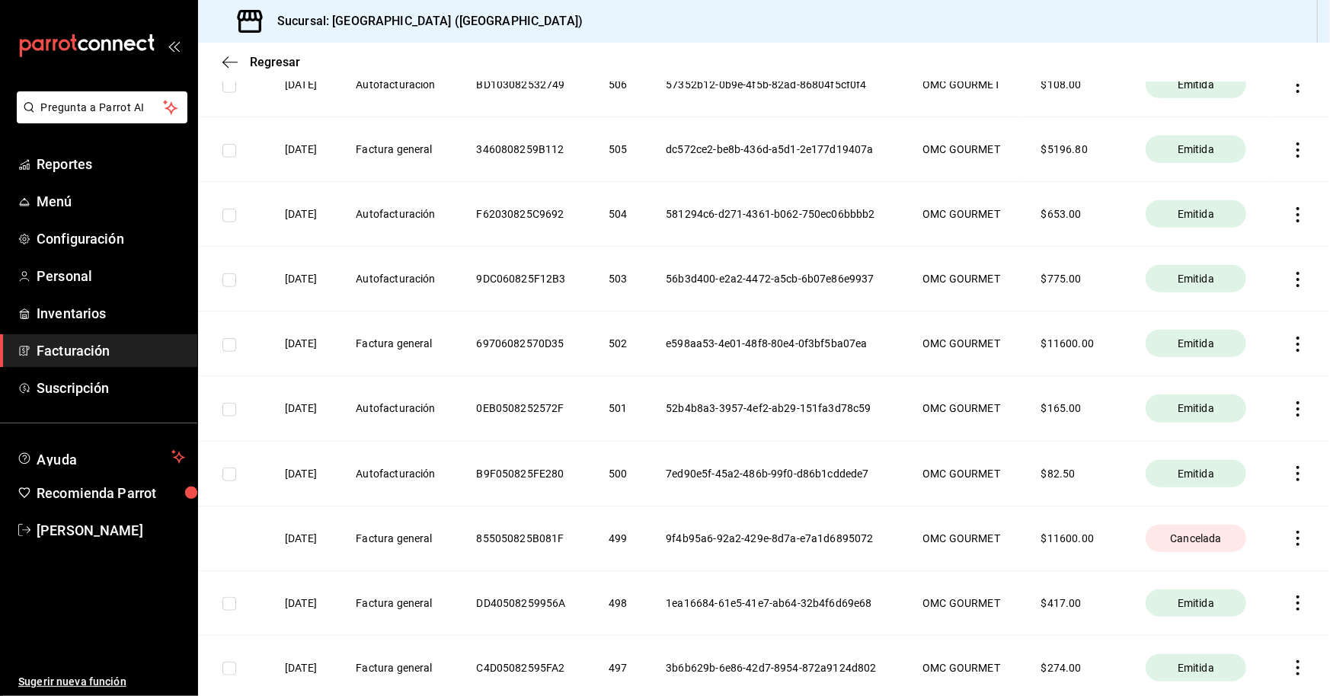
scroll to position [518, 0]
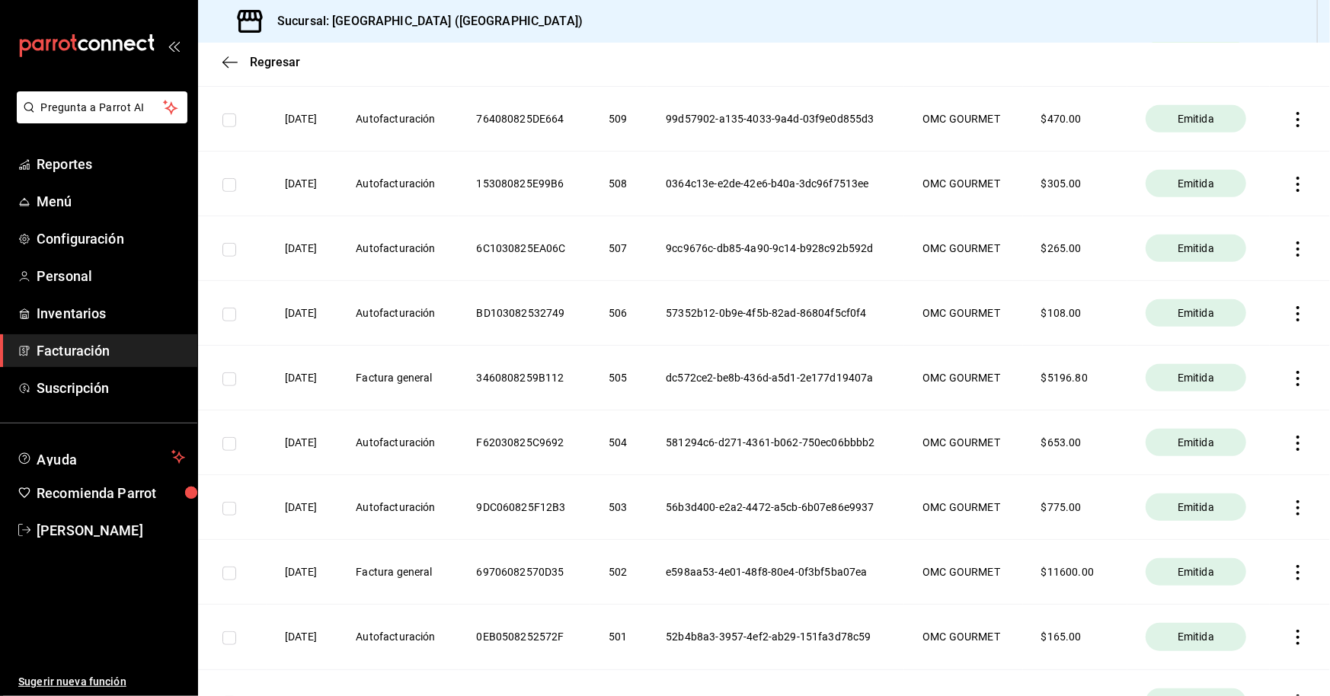
click at [643, 375] on th "OMC GOURMET" at bounding box center [963, 378] width 118 height 65
click at [643, 380] on icon "button" at bounding box center [1297, 378] width 15 height 15
drag, startPoint x: 1008, startPoint y: 388, endPoint x: 1081, endPoint y: 384, distance: 73.3
click at [643, 388] on div at bounding box center [665, 348] width 1330 height 696
click at [643, 378] on div "Emitida" at bounding box center [1196, 377] width 101 height 27
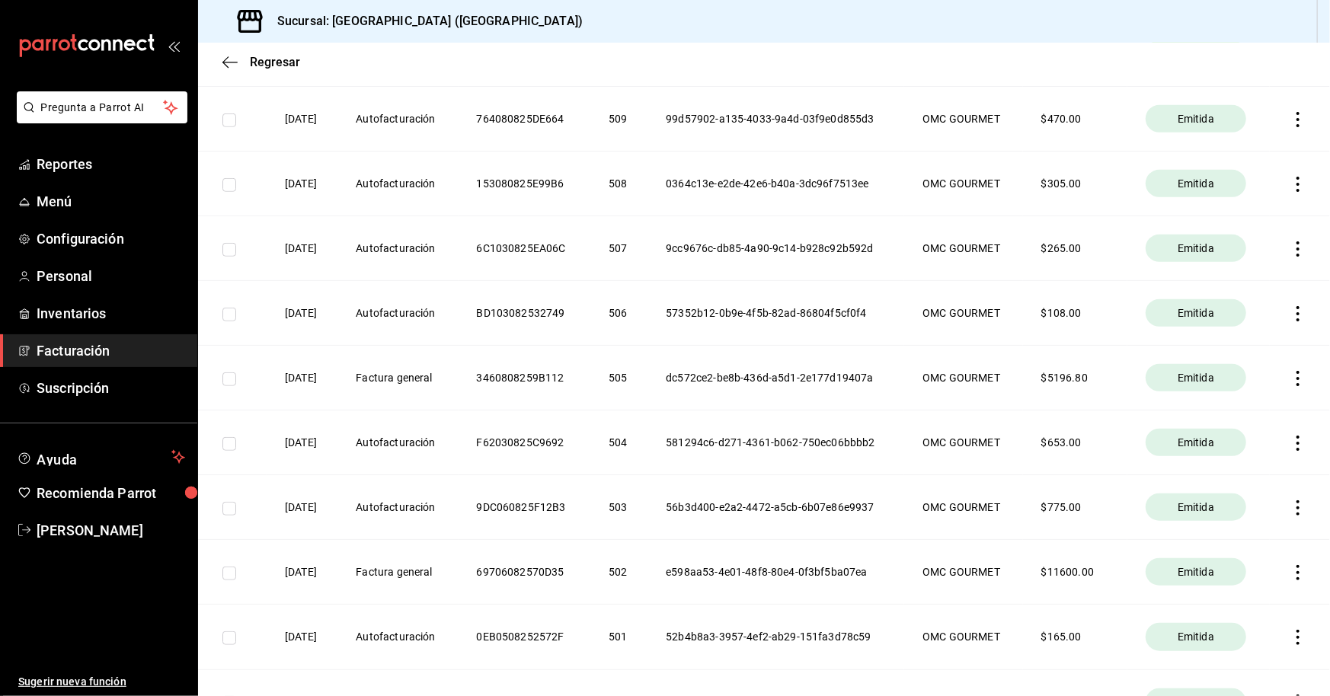
click at [643, 384] on div "Emitida" at bounding box center [1196, 377] width 101 height 27
click at [643, 376] on th "$ 5196.80" at bounding box center [1075, 378] width 104 height 65
click at [643, 368] on th "dc572ce2-be8b-436d-a5d1-2e177d19407a" at bounding box center [775, 378] width 257 height 65
click at [535, 372] on th "3460808259B112" at bounding box center [525, 378] width 133 height 65
click at [447, 378] on th "Factura general" at bounding box center [397, 378] width 120 height 65
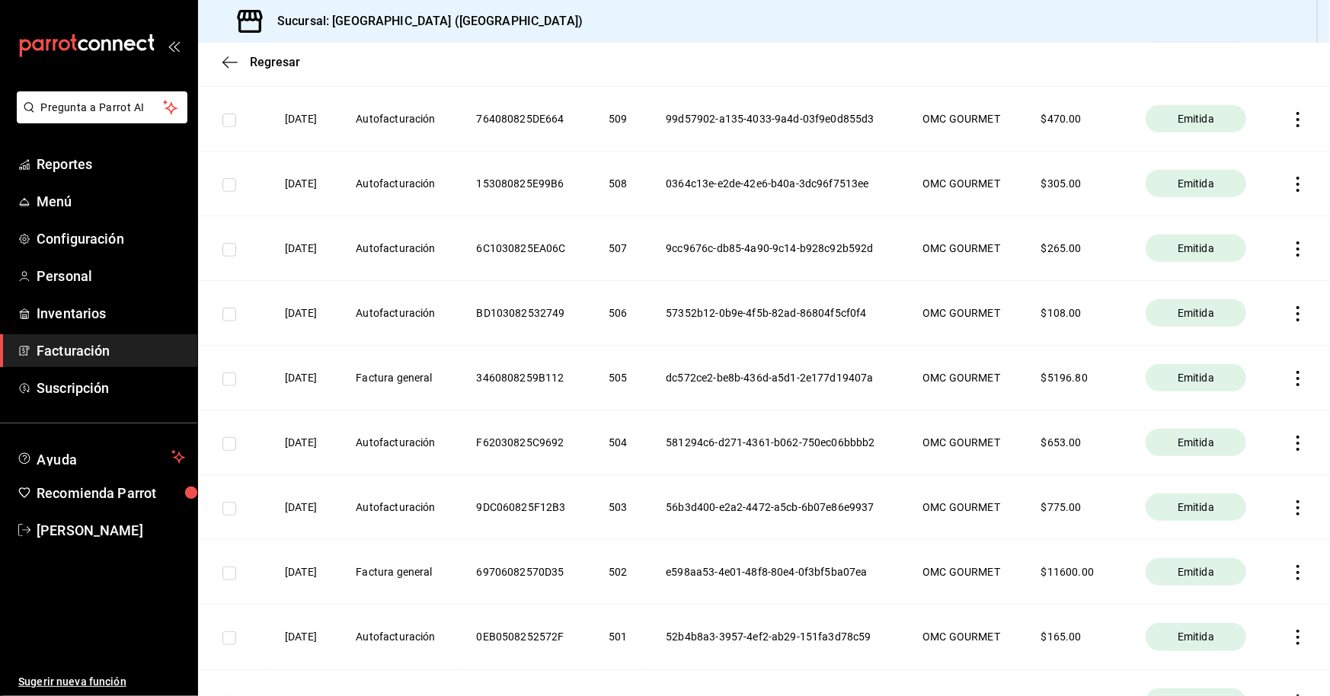
click at [643, 376] on th "$ 5196.80" at bounding box center [1075, 378] width 104 height 65
drag, startPoint x: 984, startPoint y: 364, endPoint x: 1027, endPoint y: 369, distance: 43.0
click at [643, 365] on th "OMC GOURMET" at bounding box center [963, 378] width 118 height 65
click at [643, 376] on div "Emitida" at bounding box center [1196, 377] width 101 height 27
click at [643, 385] on th at bounding box center [1300, 378] width 60 height 65
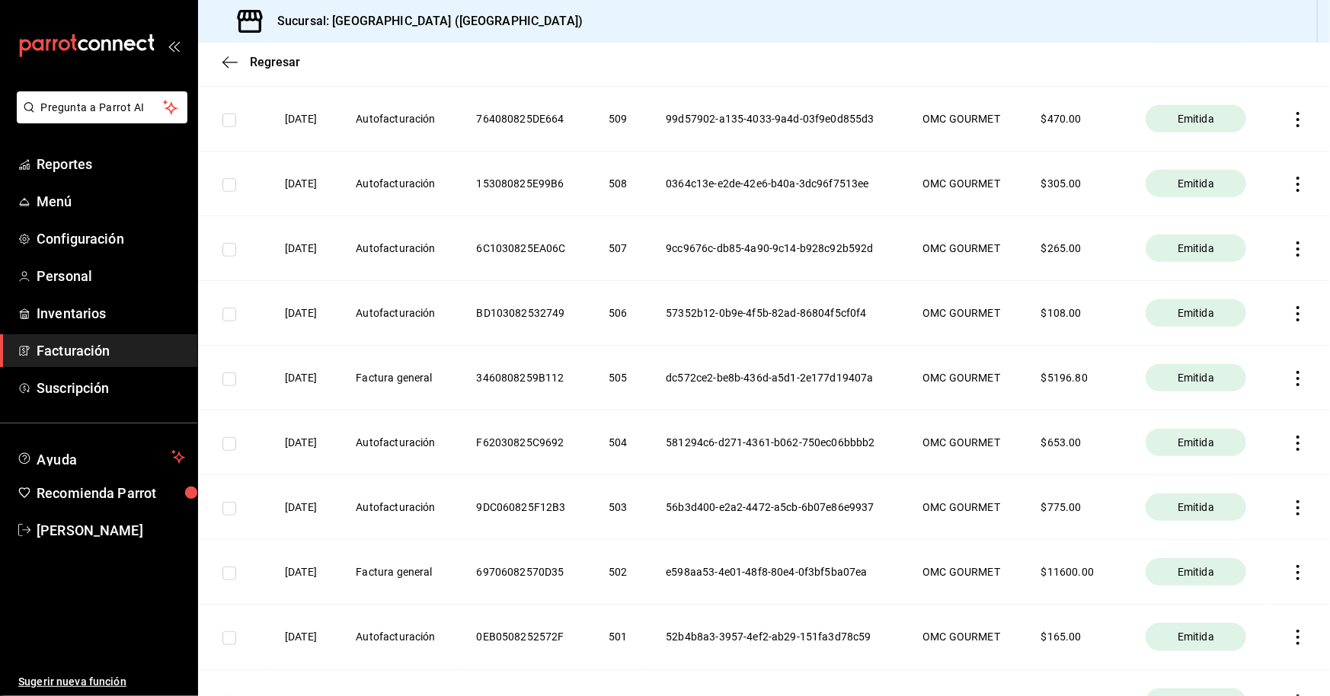
click at [643, 371] on th at bounding box center [1300, 378] width 60 height 65
click at [643, 373] on icon "button" at bounding box center [1297, 378] width 15 height 15
click at [643, 376] on li "Descargar XML" at bounding box center [1229, 379] width 134 height 39
click at [643, 384] on icon "button" at bounding box center [1297, 378] width 15 height 15
click at [643, 347] on span "Descargar PDF" at bounding box center [1229, 340] width 97 height 14
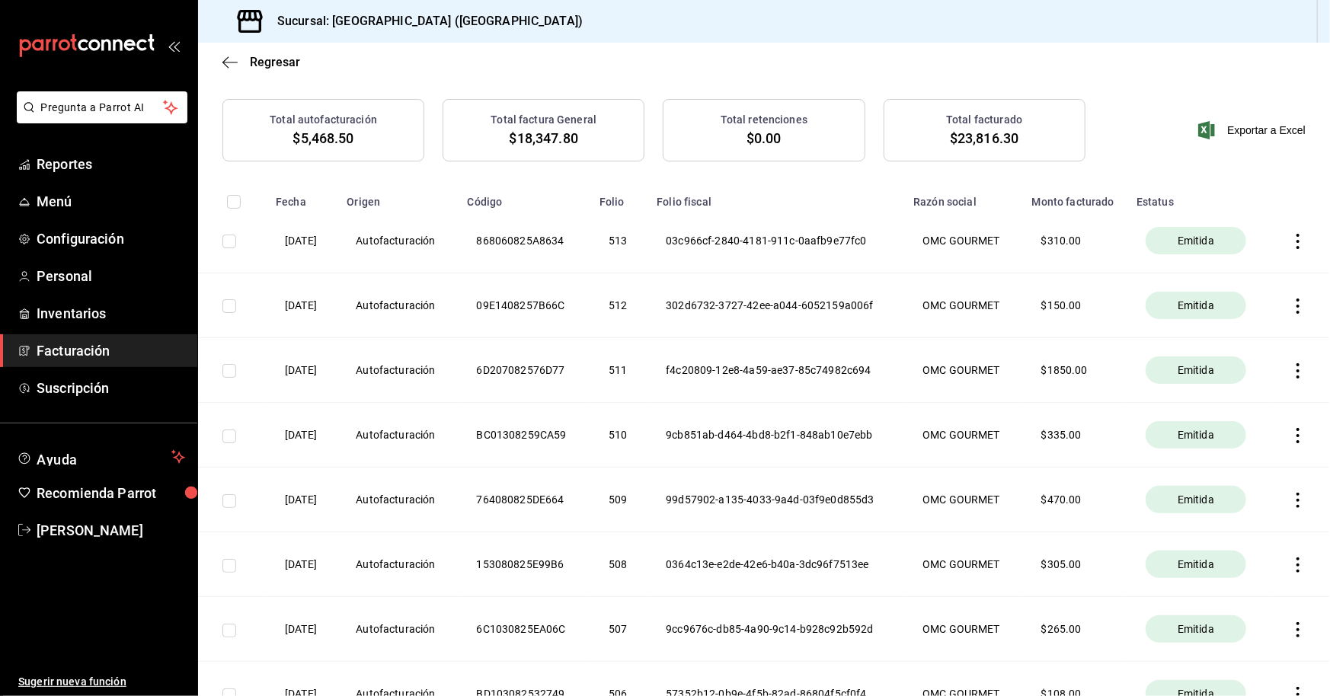
scroll to position [0, 0]
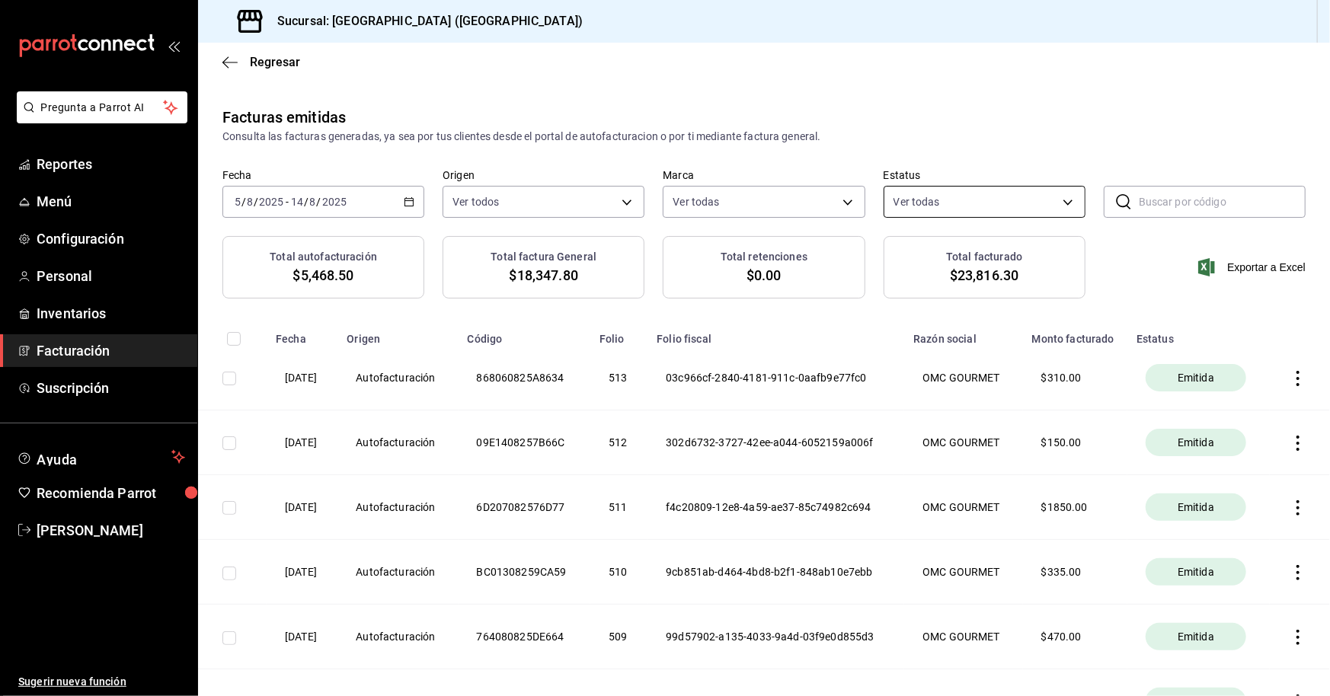
click at [643, 202] on body "Pregunta a Parrot AI Reportes Menú Configuración Personal Inventarios Facturaci…" at bounding box center [665, 348] width 1330 height 696
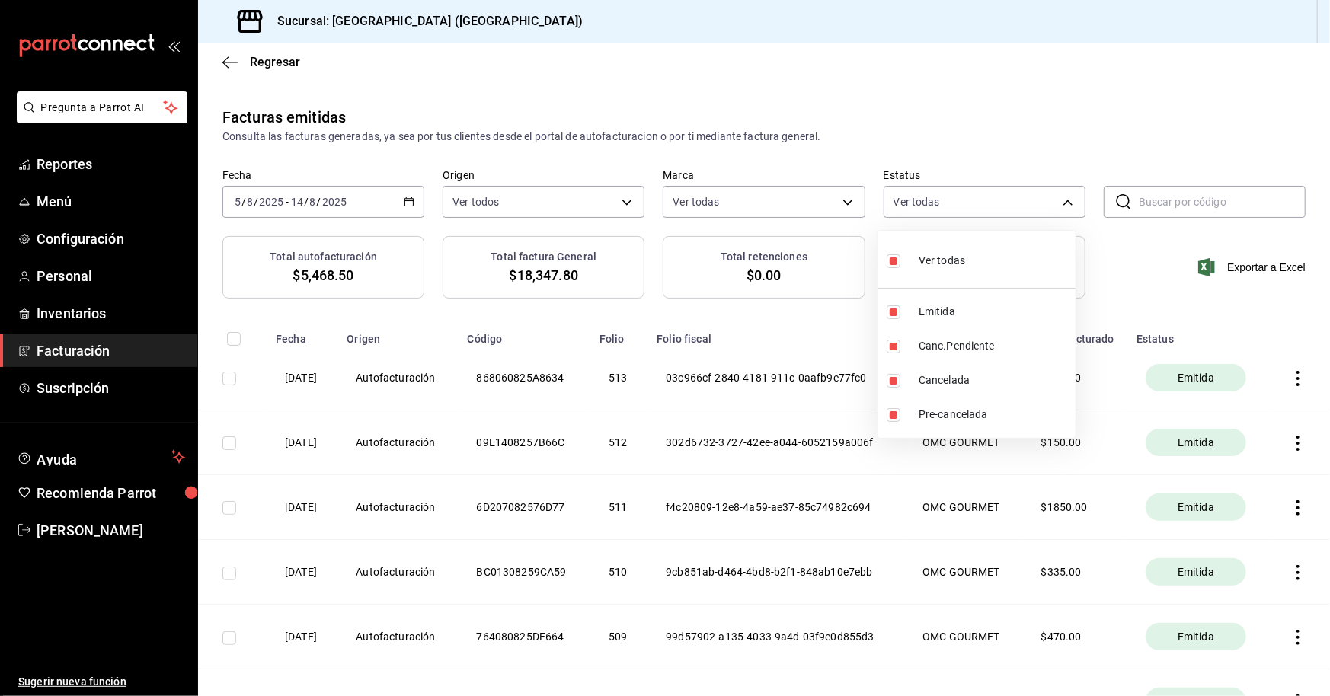
click at [643, 254] on li "Ver todas" at bounding box center [976, 259] width 198 height 45
checkbox input "false"
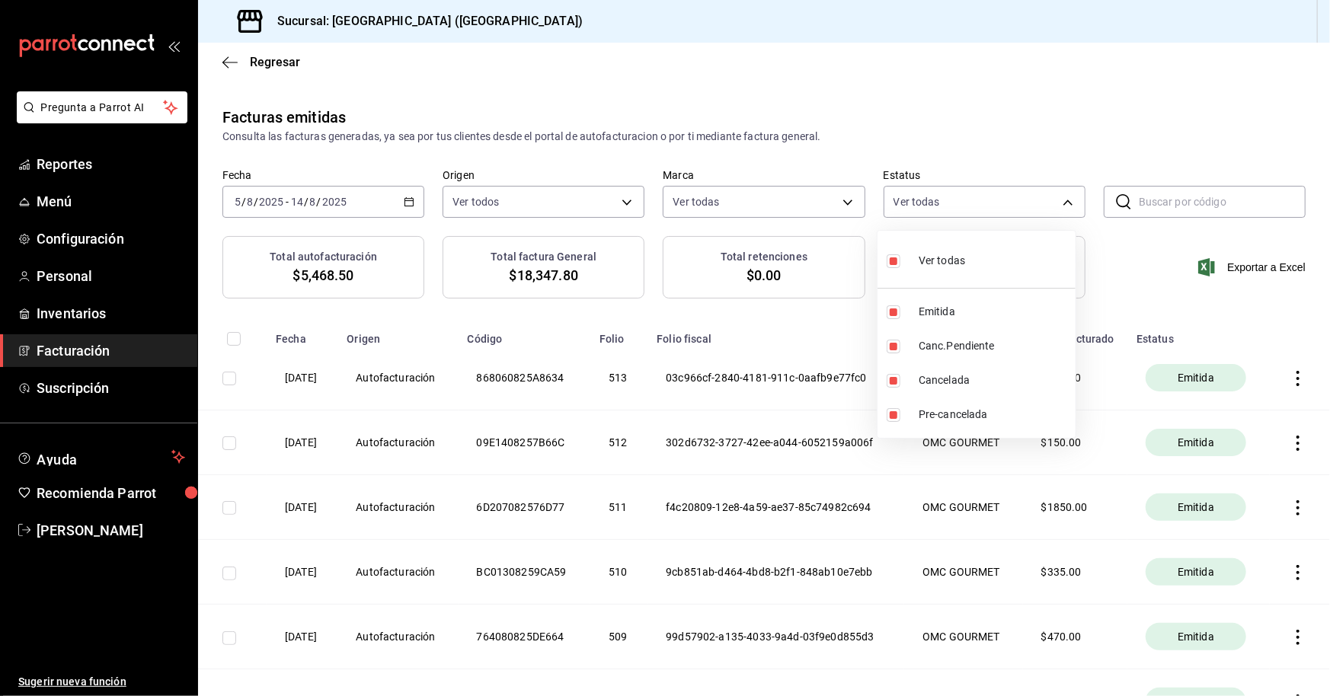
checkbox input "false"
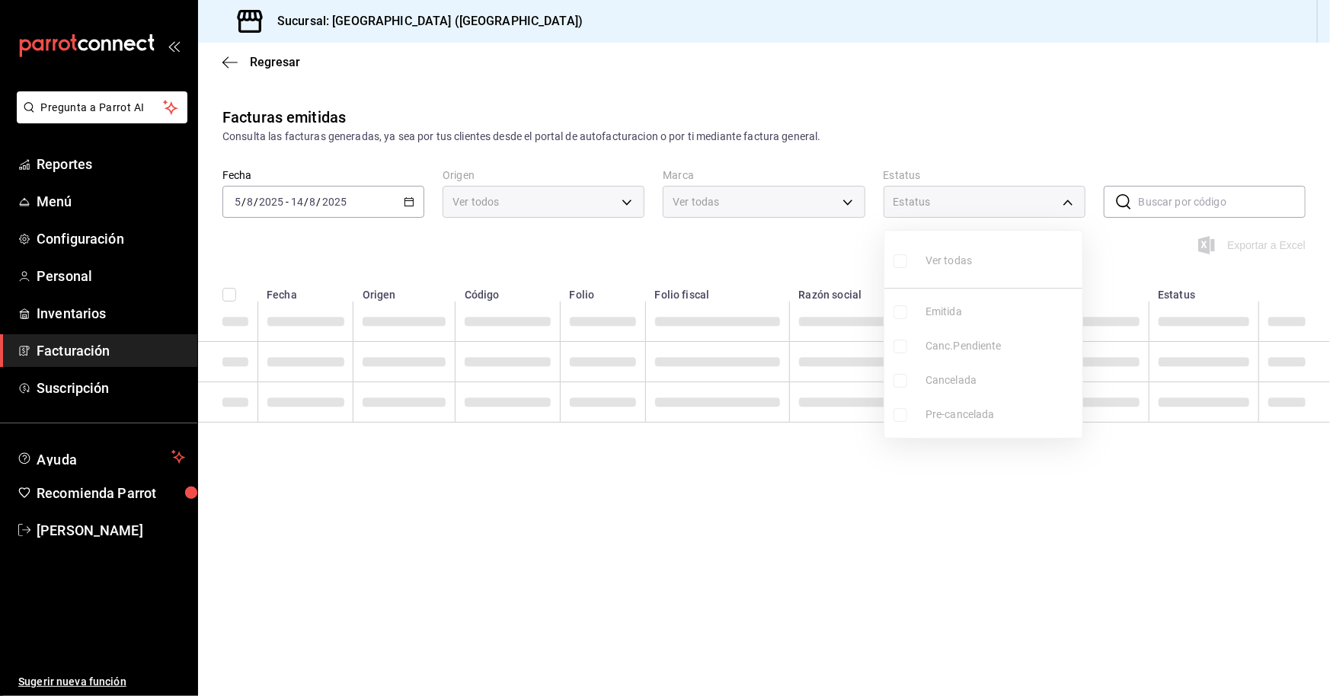
click at [643, 199] on div at bounding box center [665, 348] width 1330 height 696
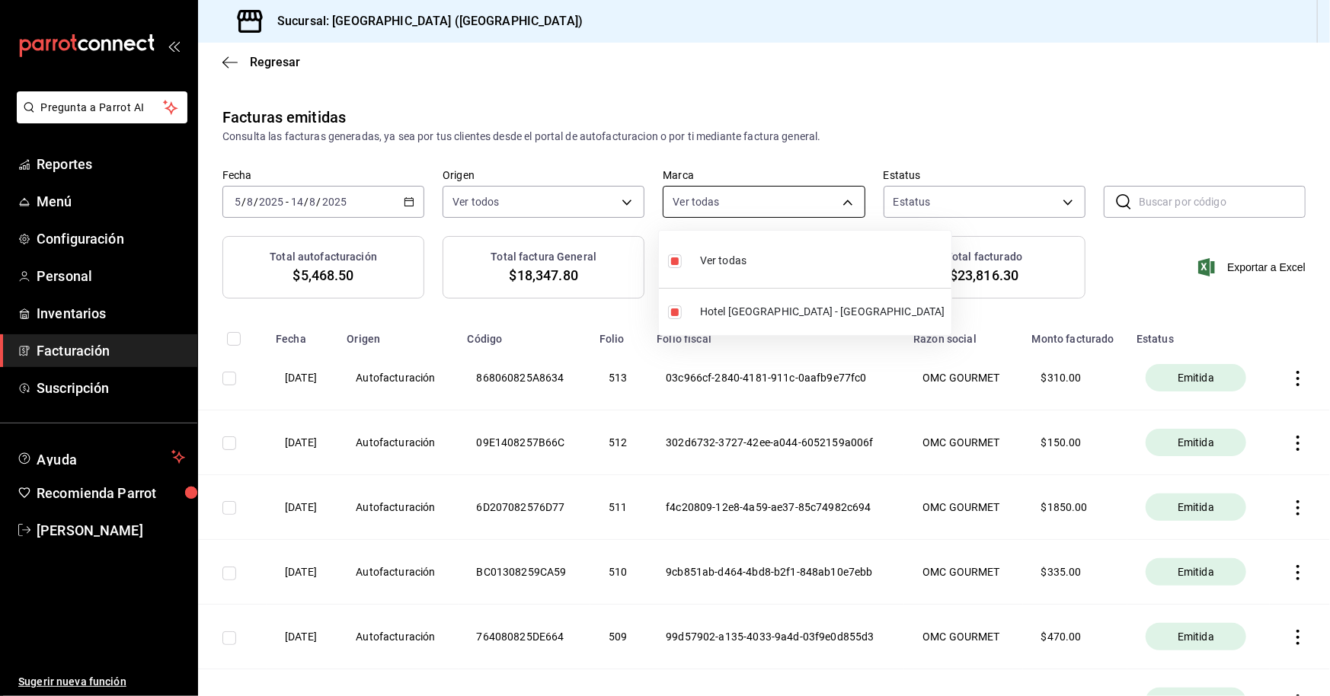
click at [643, 201] on body "Pregunta a Parrot AI Reportes Menú Configuración Personal Inventarios Facturaci…" at bounding box center [665, 348] width 1330 height 696
click at [643, 254] on span "Ver todas" at bounding box center [723, 261] width 46 height 16
checkbox input "false"
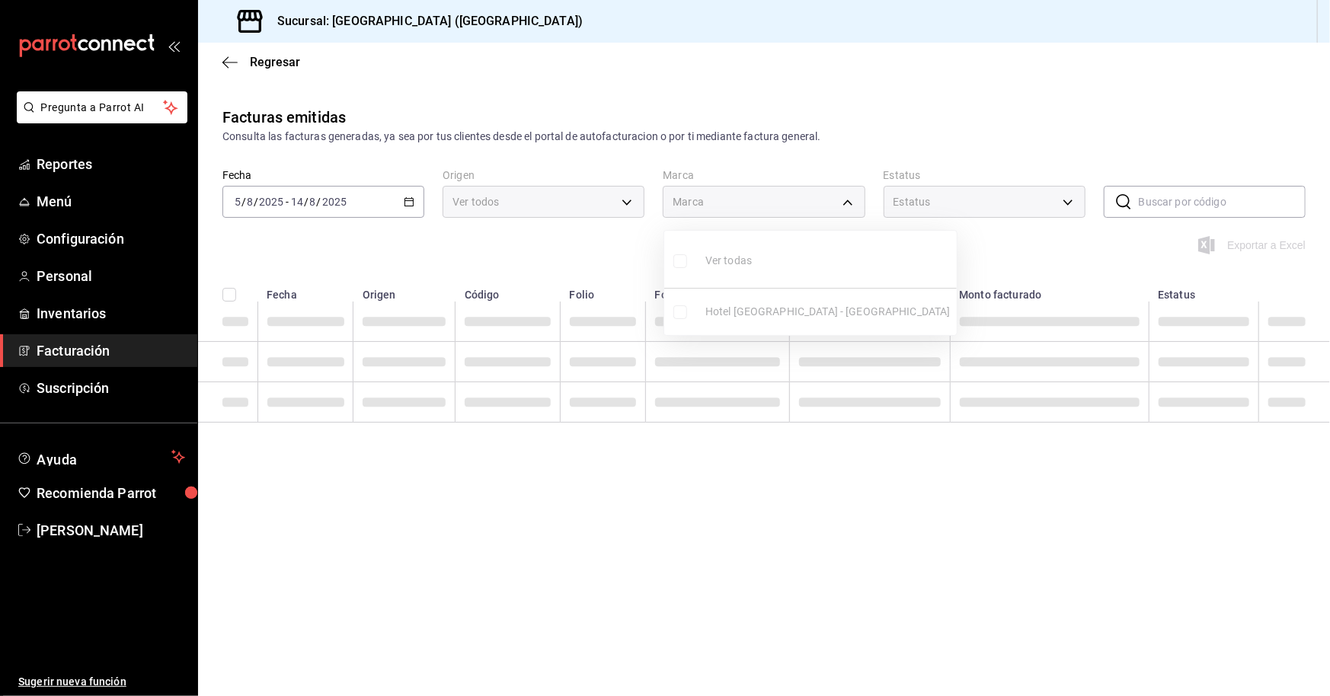
click at [580, 204] on div at bounding box center [665, 348] width 1330 height 696
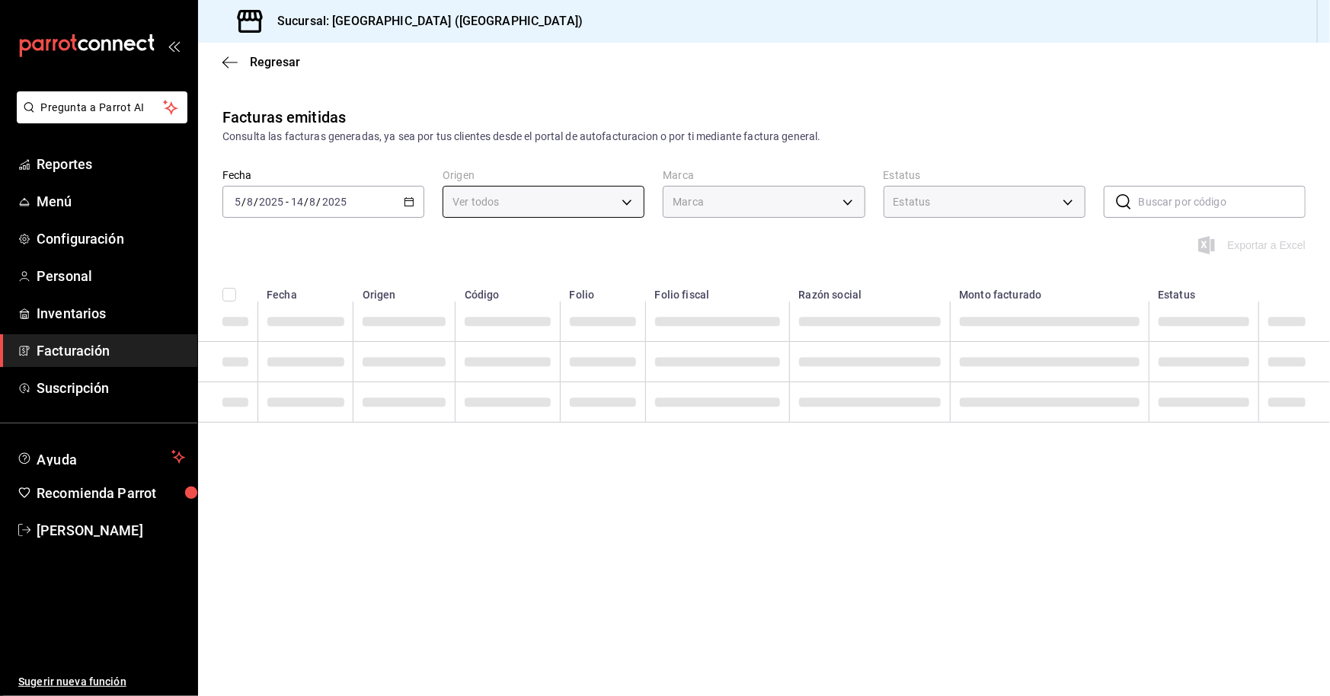
click at [631, 204] on body "Pregunta a Parrot AI Reportes Menú Configuración Personal Inventarios Facturaci…" at bounding box center [665, 348] width 1330 height 696
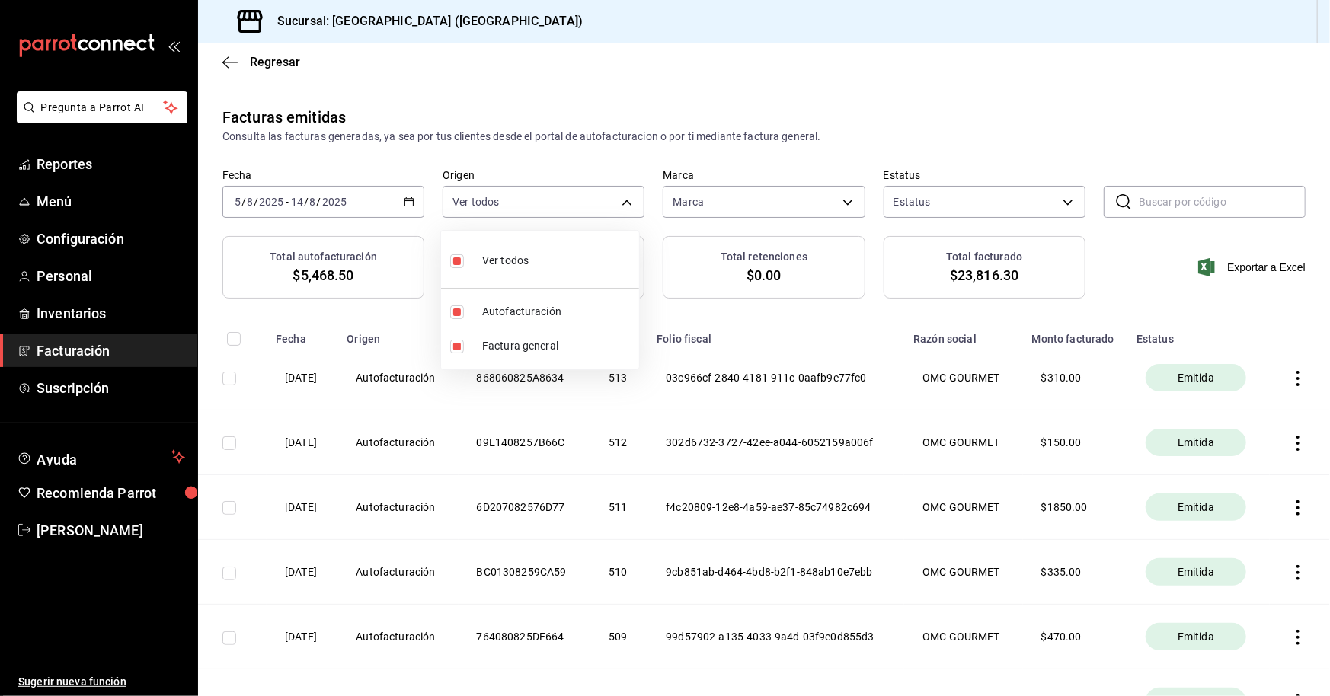
click at [564, 256] on li "Ver todos" at bounding box center [540, 259] width 198 height 45
checkbox input "false"
click at [460, 254] on input "checkbox" at bounding box center [457, 261] width 14 height 14
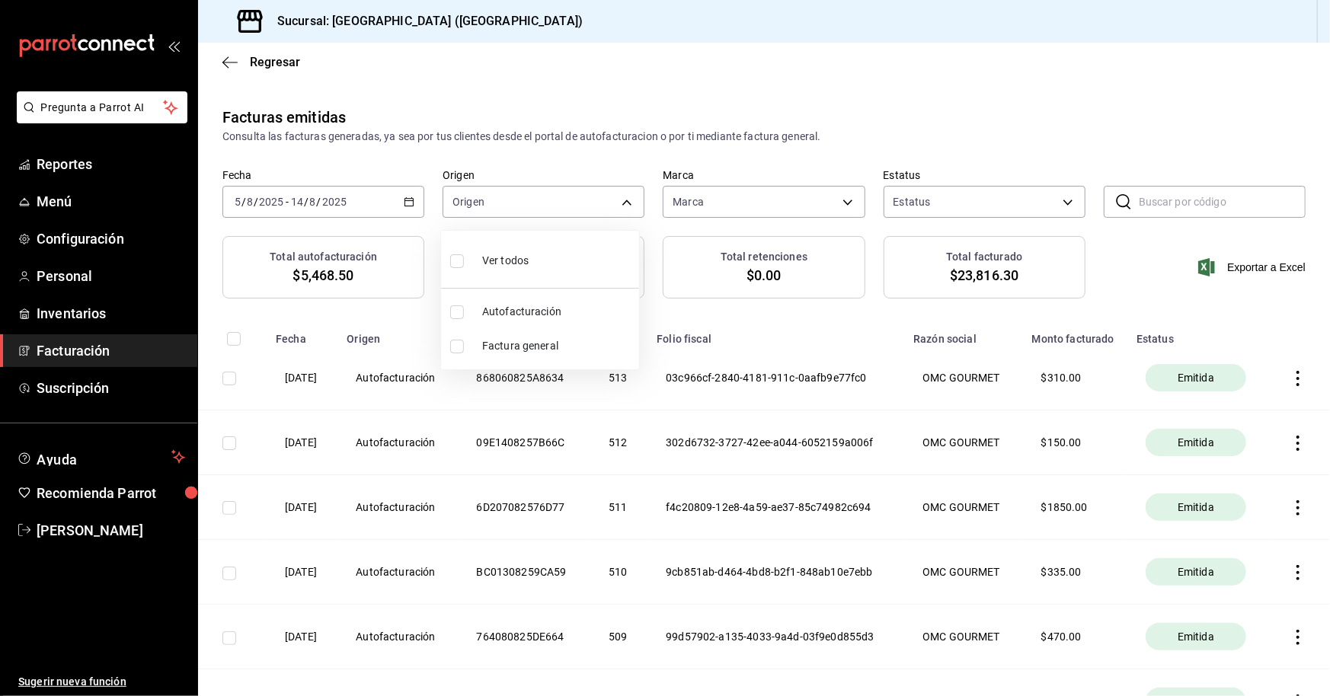
checkbox input "true"
type input "ORDER_INVOICE,GENERAL_INVOICE"
checkbox input "true"
click at [643, 484] on div at bounding box center [665, 348] width 1330 height 696
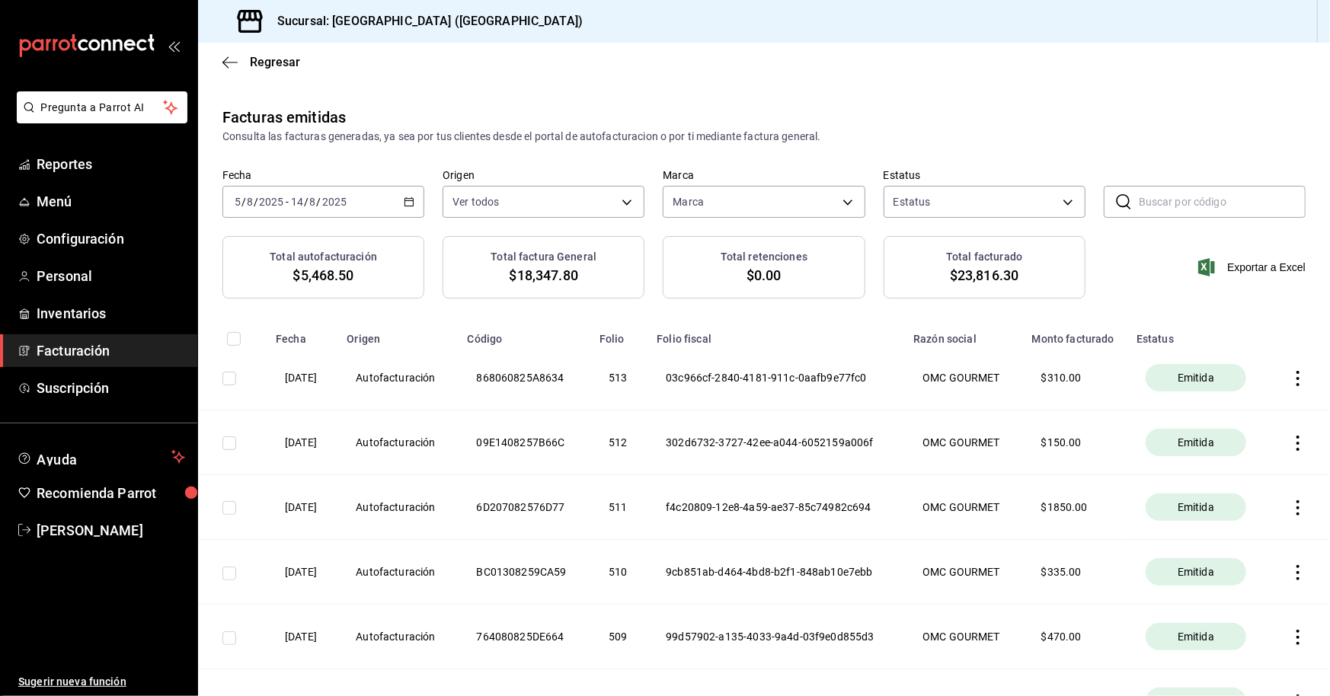
click at [404, 198] on \(Stroke\) "button" at bounding box center [408, 202] width 9 height 8
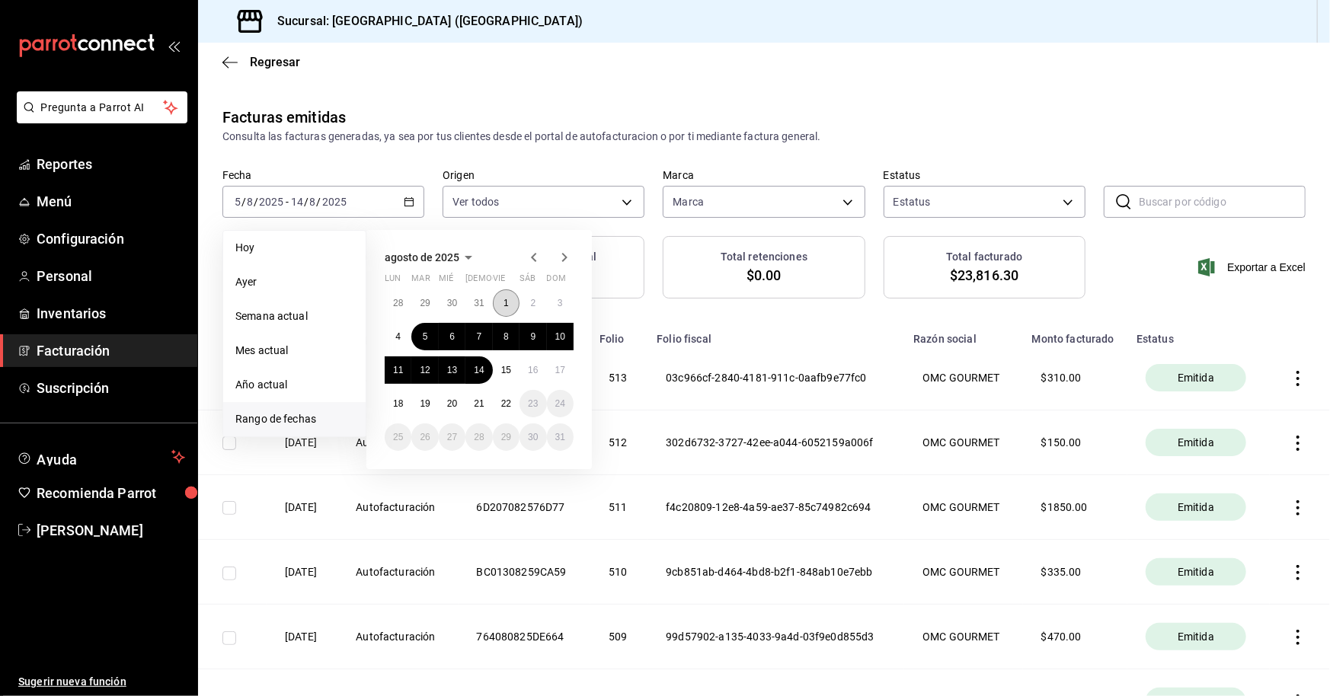
click at [512, 304] on button "1" at bounding box center [506, 302] width 27 height 27
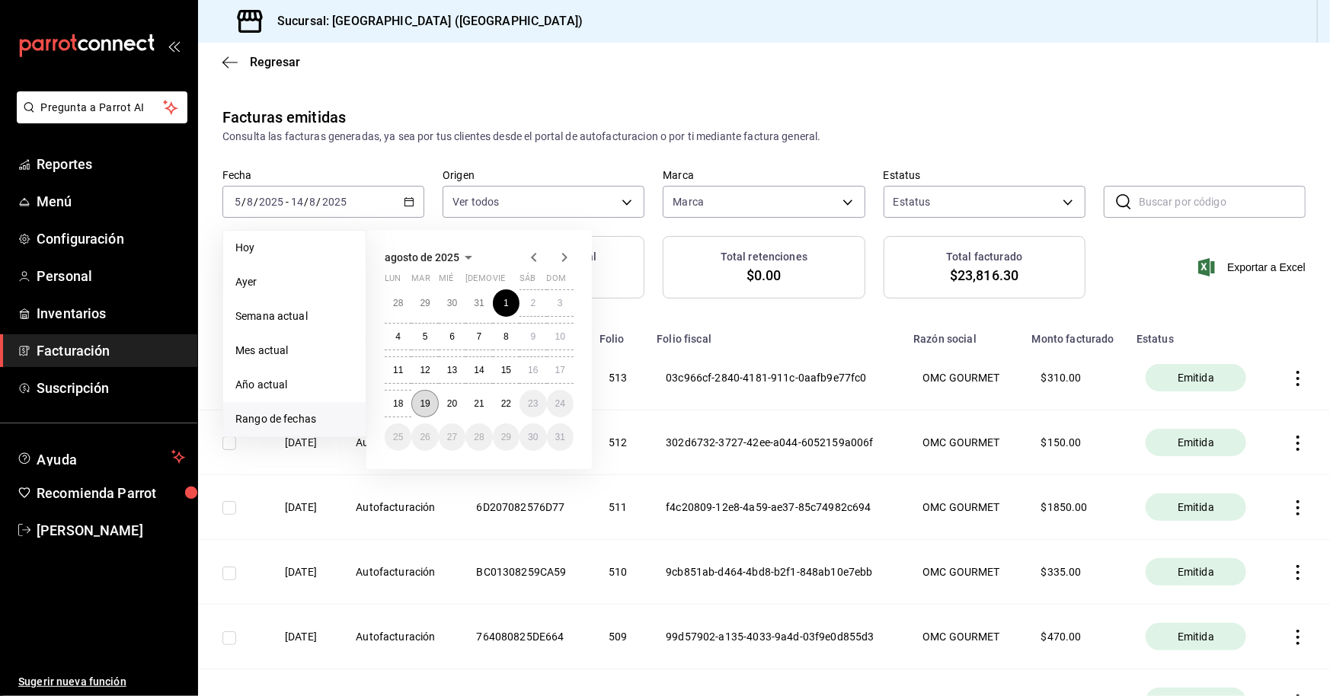
click at [428, 404] on abbr "19" at bounding box center [425, 403] width 10 height 11
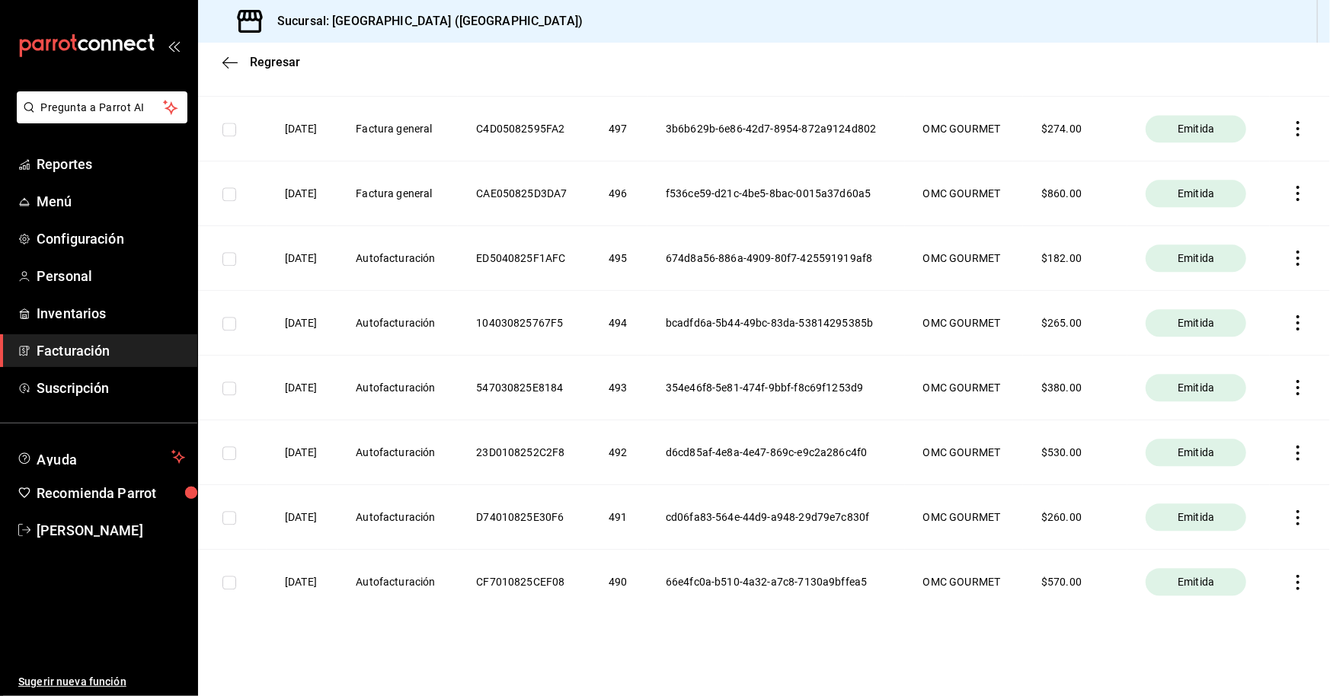
scroll to position [2116, 0]
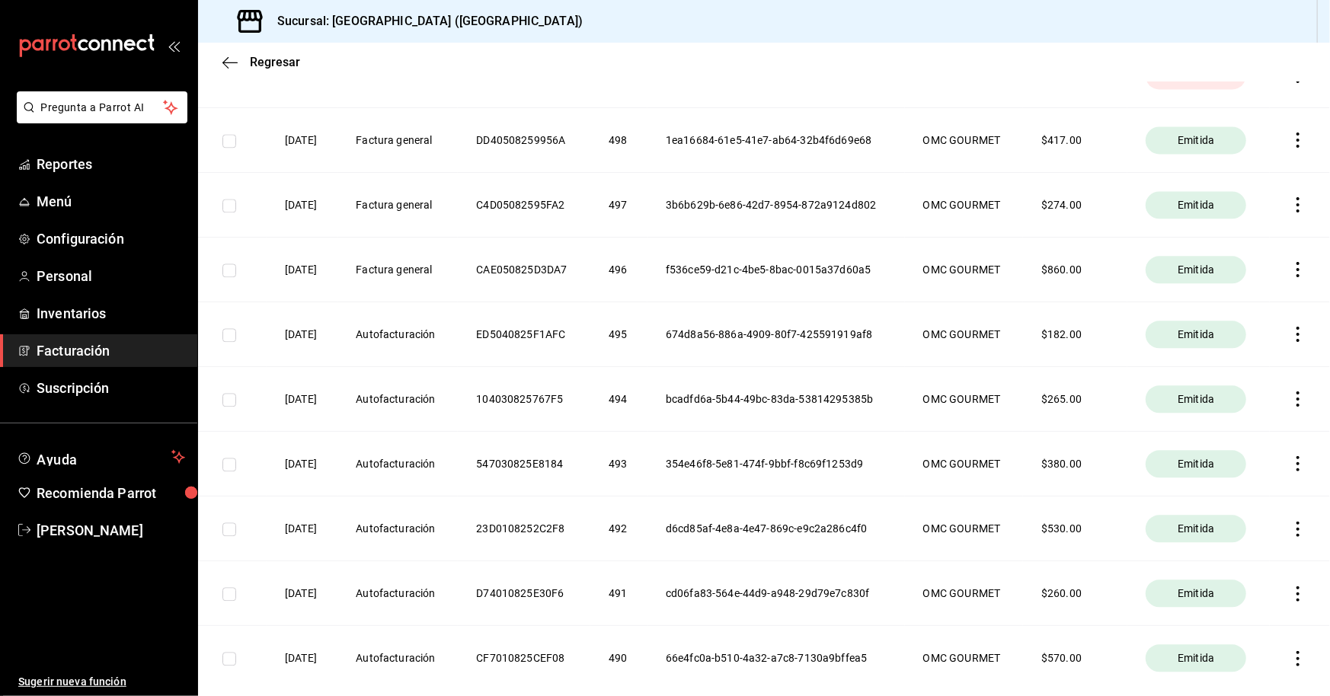
drag, startPoint x: 1008, startPoint y: 547, endPoint x: 910, endPoint y: 334, distance: 233.8
click at [643, 334] on th "OMC GOURMET" at bounding box center [964, 334] width 118 height 65
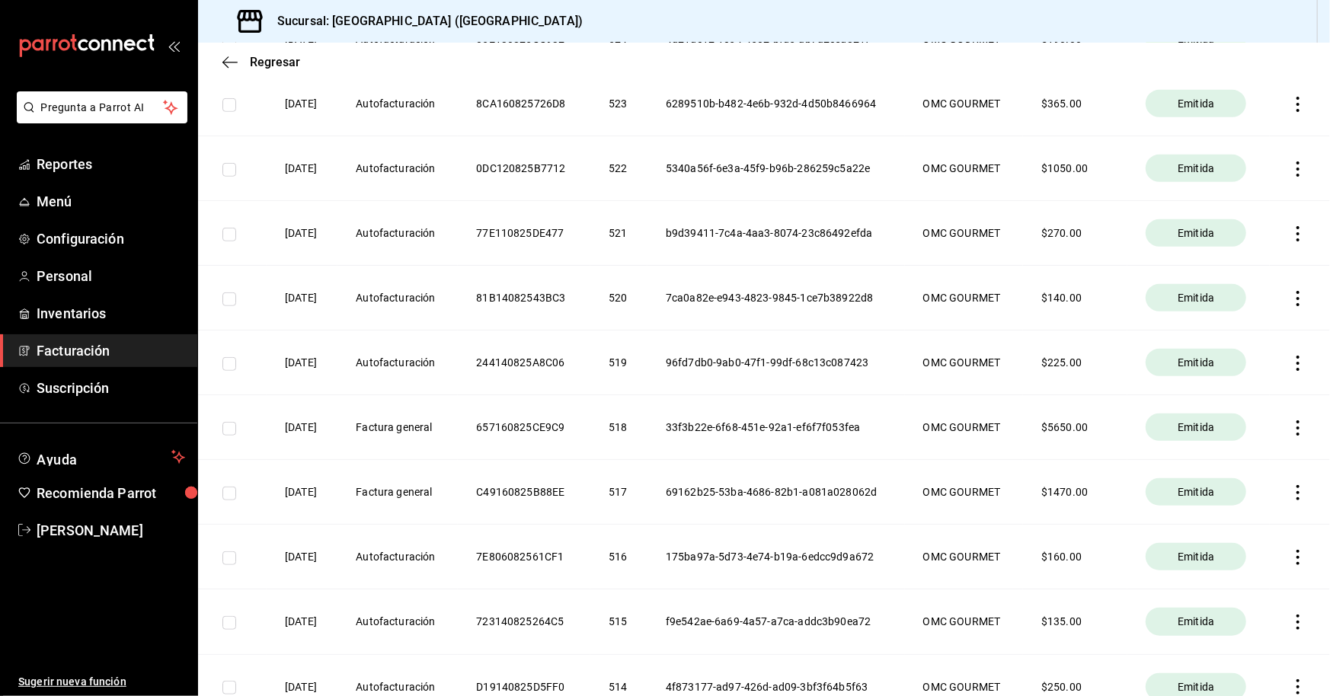
scroll to position [609, 0]
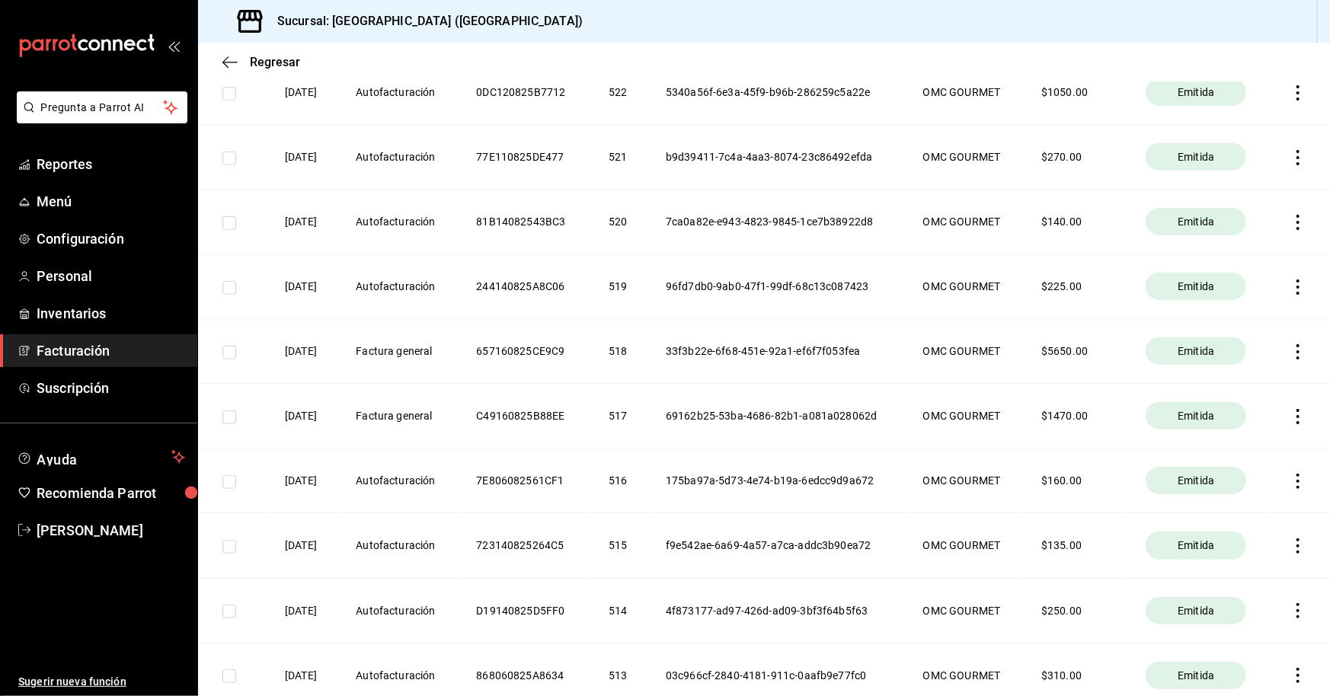
click at [643, 428] on th "$ 1470.00" at bounding box center [1075, 416] width 104 height 65
click at [643, 428] on th "69162b25-53ba-4686-82b1-a081a028062d" at bounding box center [775, 416] width 257 height 65
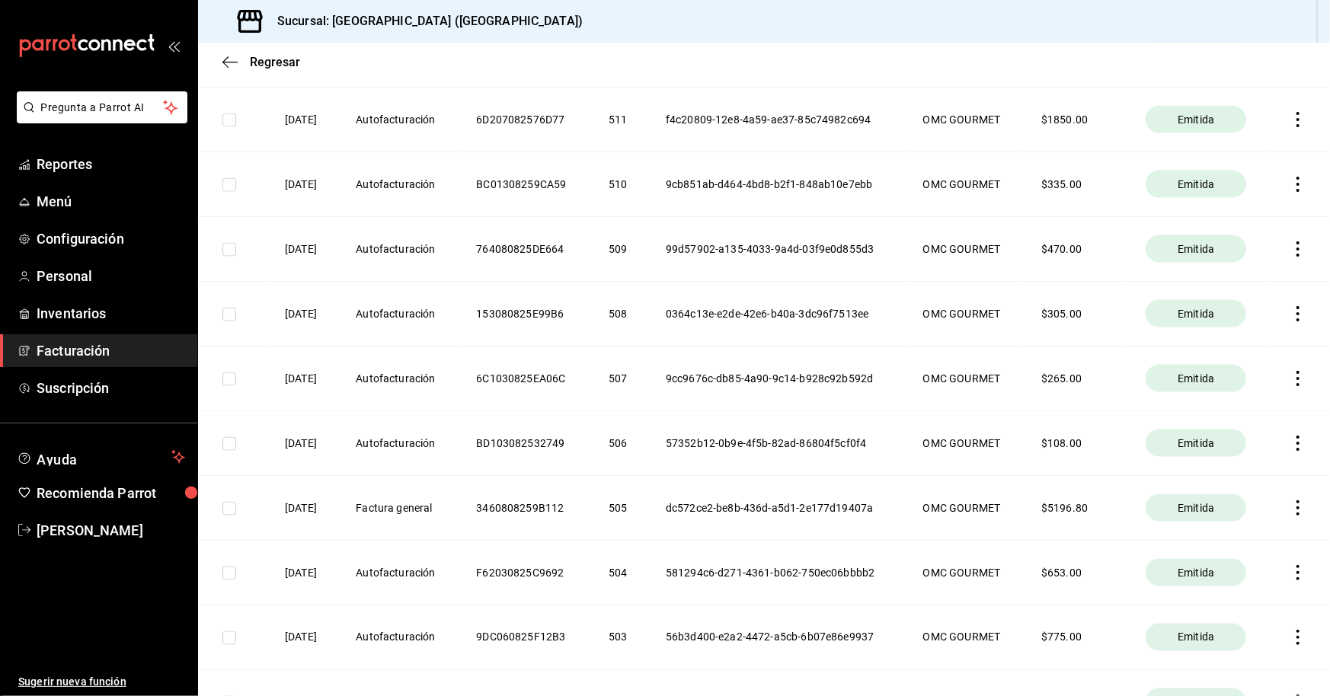
scroll to position [1371, 0]
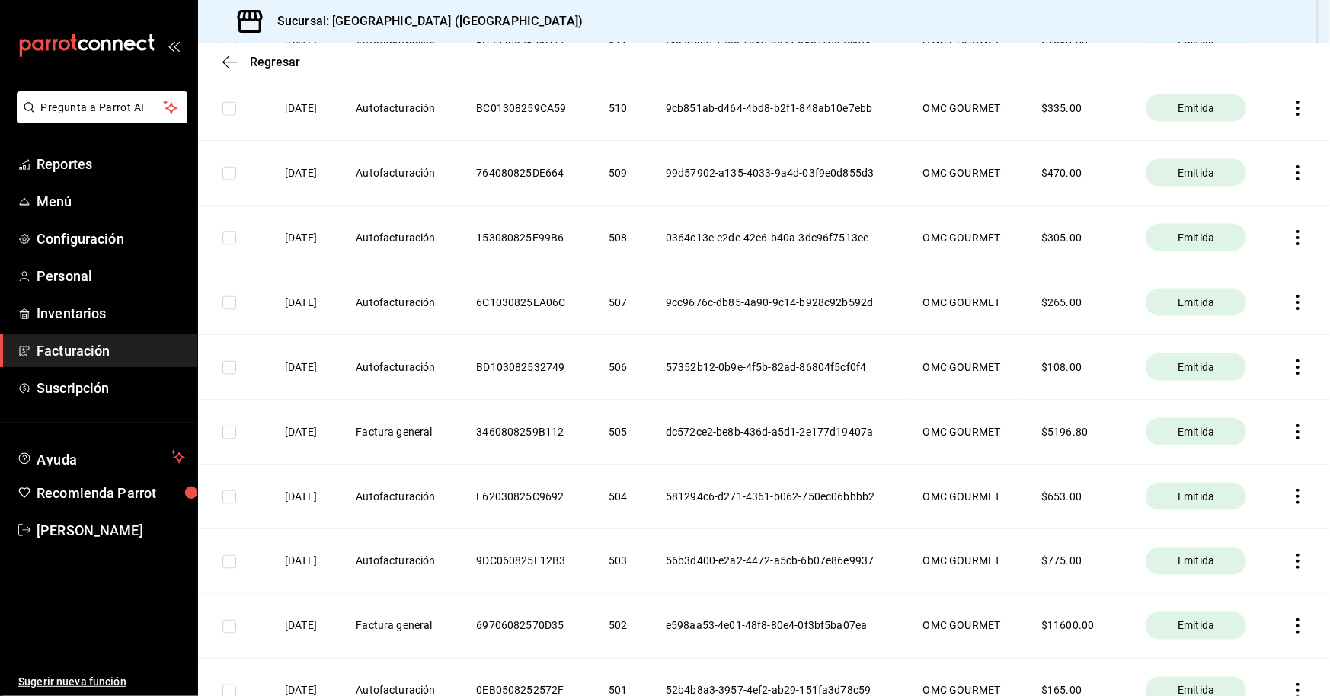
click at [643, 433] on th "OMC GOURMET" at bounding box center [964, 431] width 118 height 65
click at [643, 429] on icon "button" at bounding box center [1297, 431] width 15 height 15
click at [643, 435] on div "Descargar XML" at bounding box center [1241, 432] width 74 height 12
click at [643, 433] on icon "button" at bounding box center [1297, 431] width 15 height 15
click at [643, 382] on li "Descargar PDF" at bounding box center [1229, 392] width 134 height 39
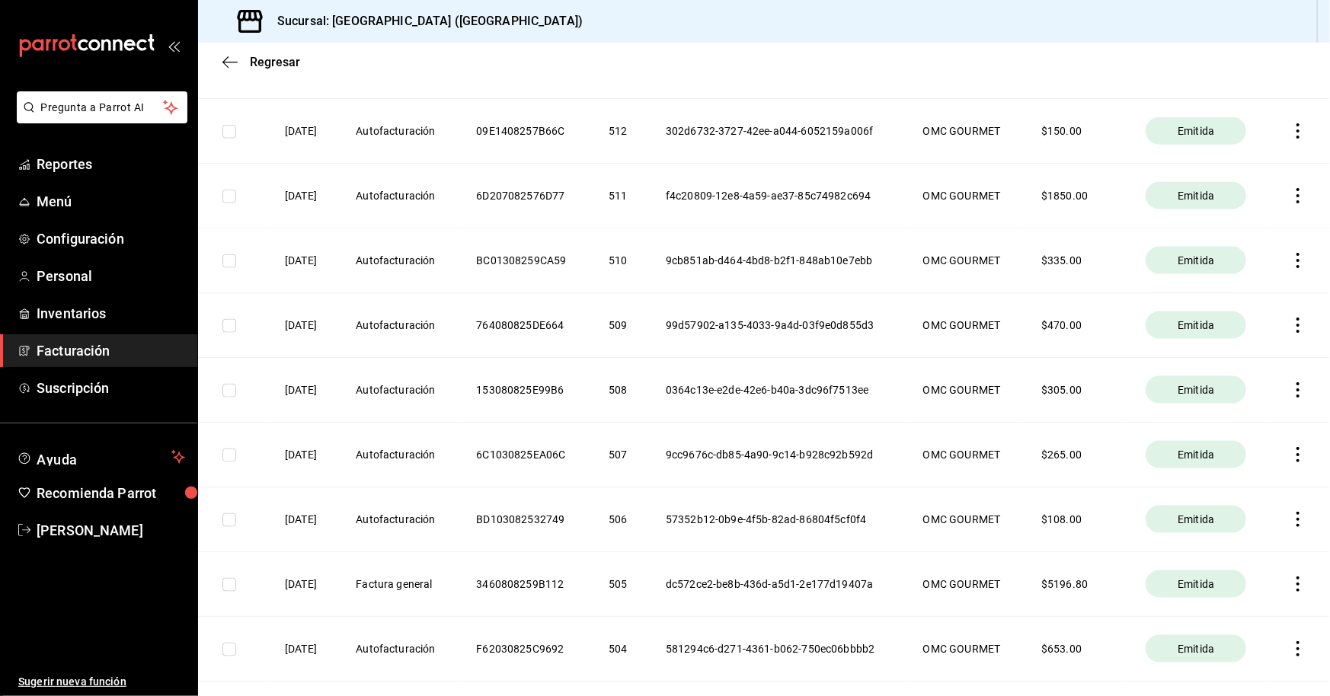
scroll to position [1523, 0]
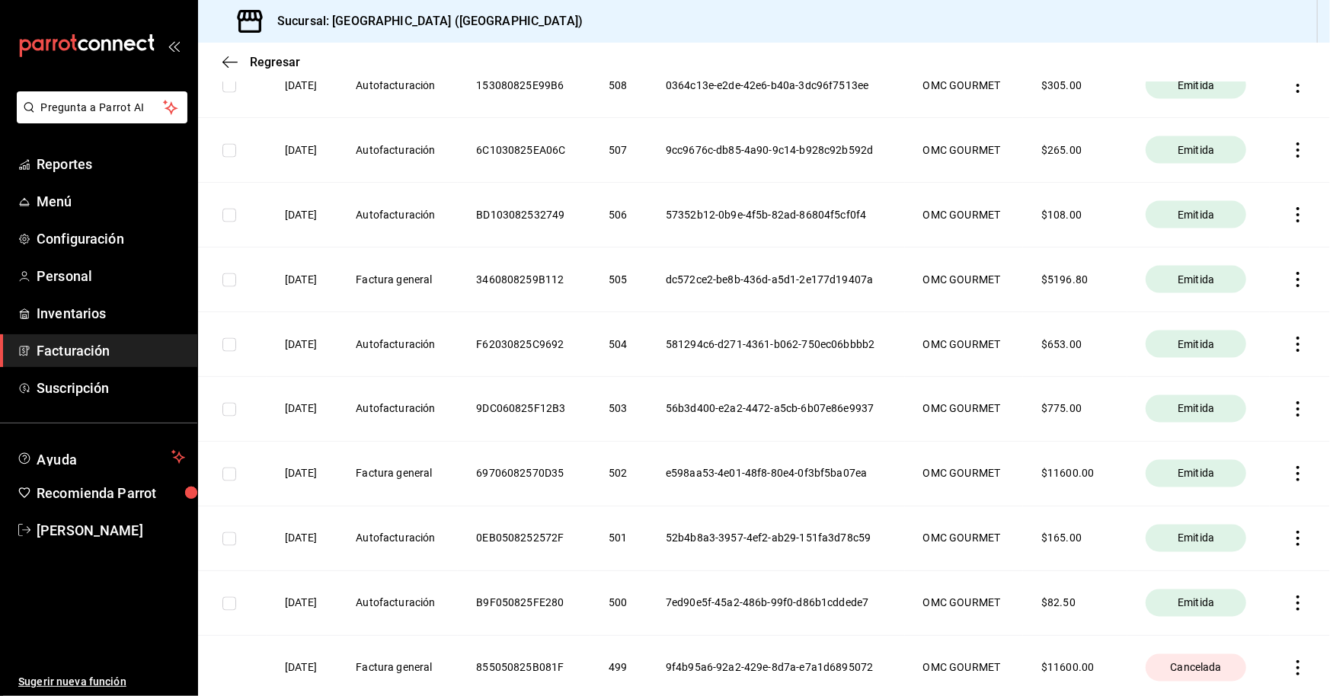
click at [643, 283] on icon "button" at bounding box center [1297, 279] width 15 height 15
click at [643, 277] on icon "button" at bounding box center [1185, 279] width 14 height 14
click at [643, 279] on icon "button" at bounding box center [1297, 279] width 15 height 15
click at [643, 275] on div "Descargar XML" at bounding box center [1241, 279] width 74 height 12
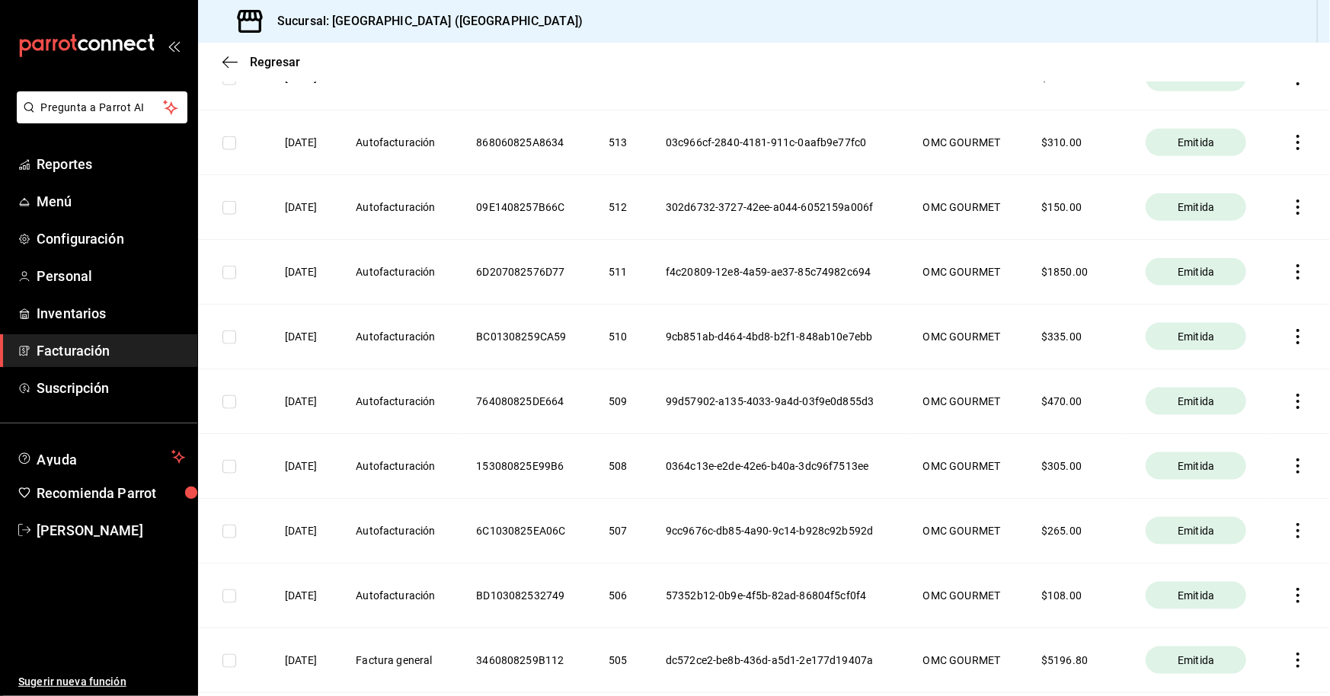
scroll to position [1219, 0]
